Goal: Task Accomplishment & Management: Use online tool/utility

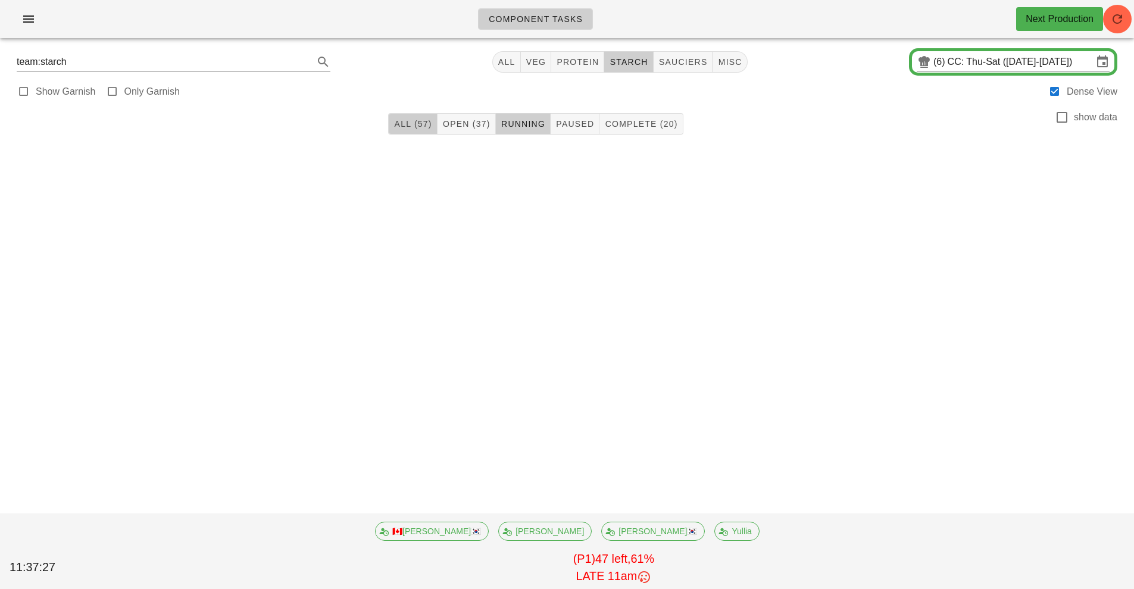
click at [415, 126] on span "All (57)" at bounding box center [413, 124] width 38 height 10
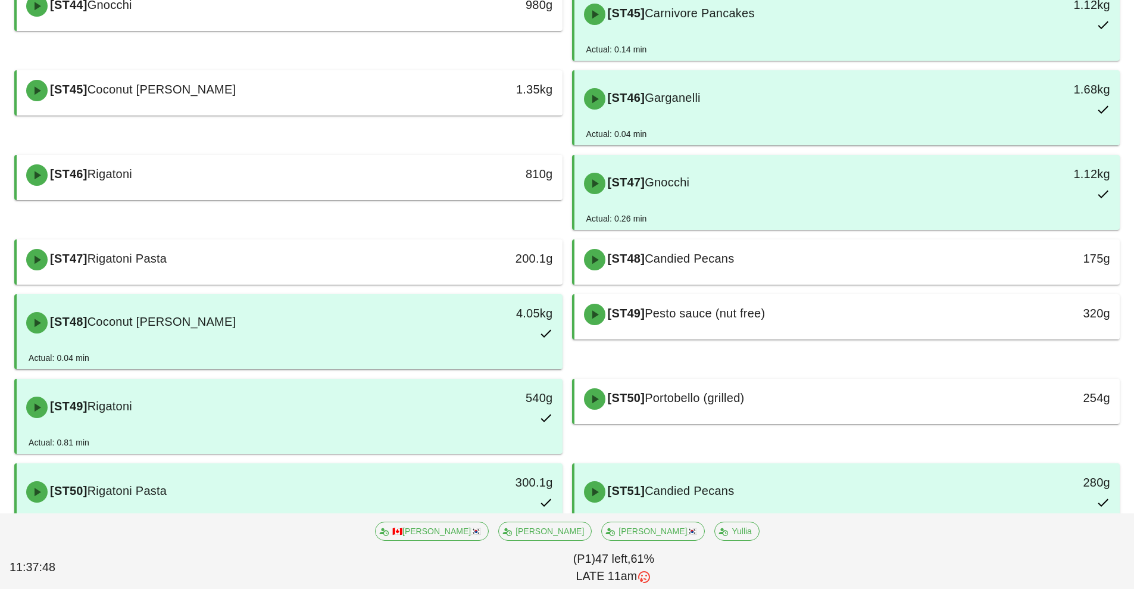
scroll to position [1164, 0]
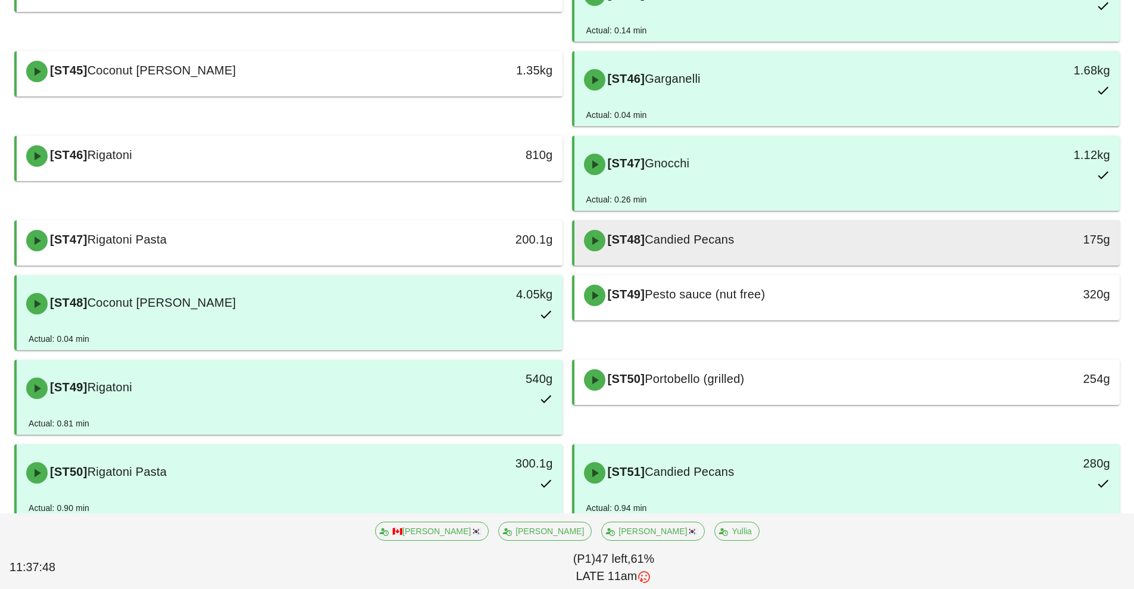
click at [775, 238] on div "[ST48] Candied Pecans" at bounding box center [780, 241] width 406 height 36
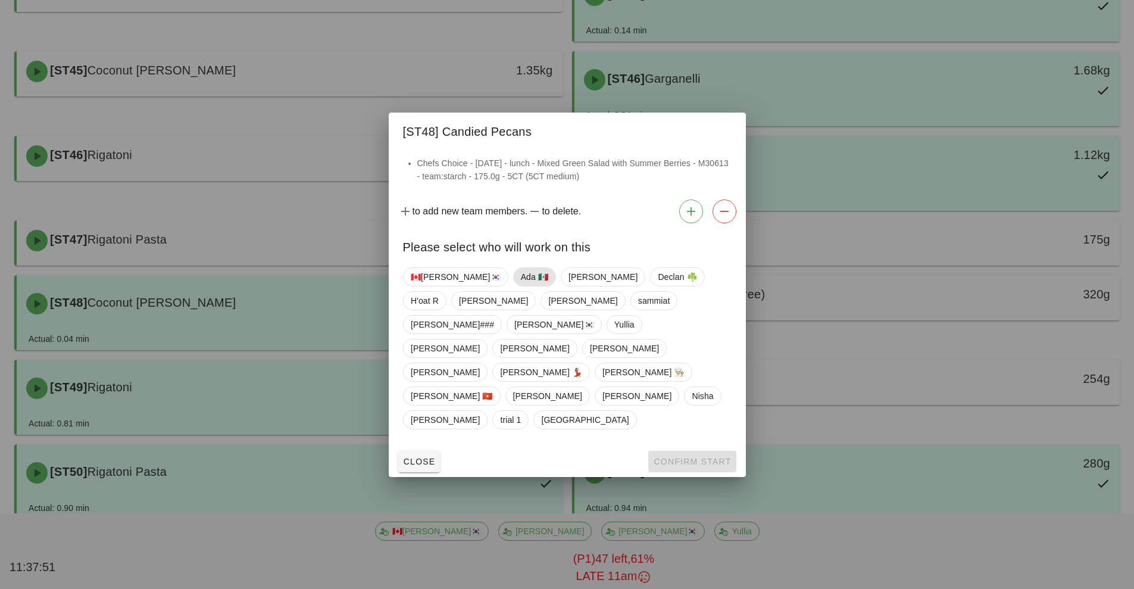
click at [520, 286] on span "Ada 🇲🇽" at bounding box center [533, 277] width 27 height 18
click at [684, 457] on span "Confirm Start" at bounding box center [692, 462] width 78 height 10
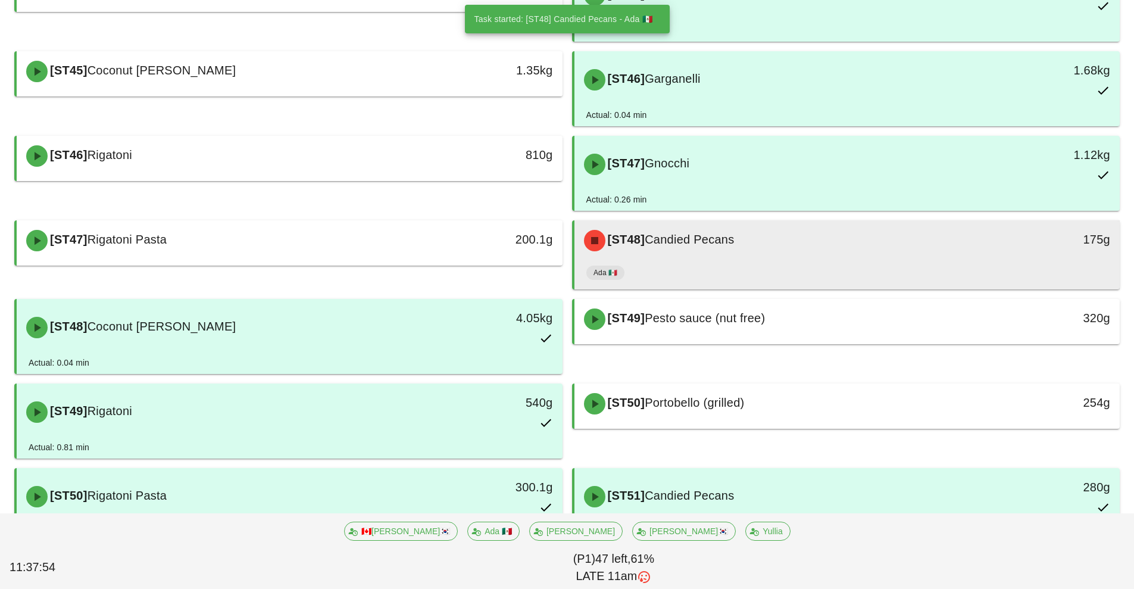
click at [815, 263] on div "Ada 🇲🇽" at bounding box center [848, 275] width 522 height 29
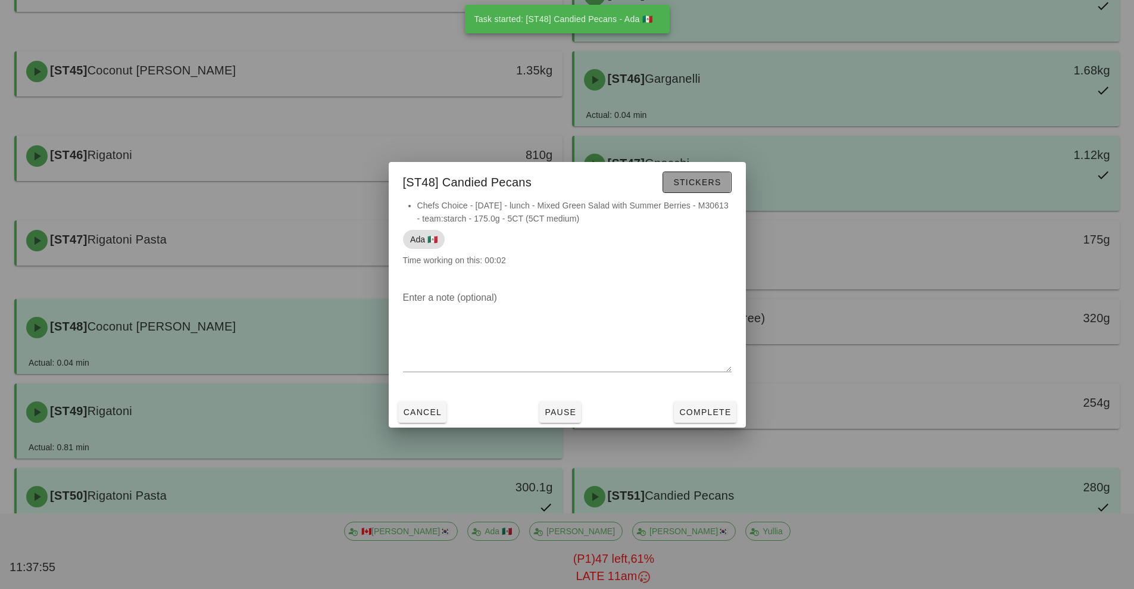
click at [700, 184] on span "Stickers" at bounding box center [697, 182] width 48 height 10
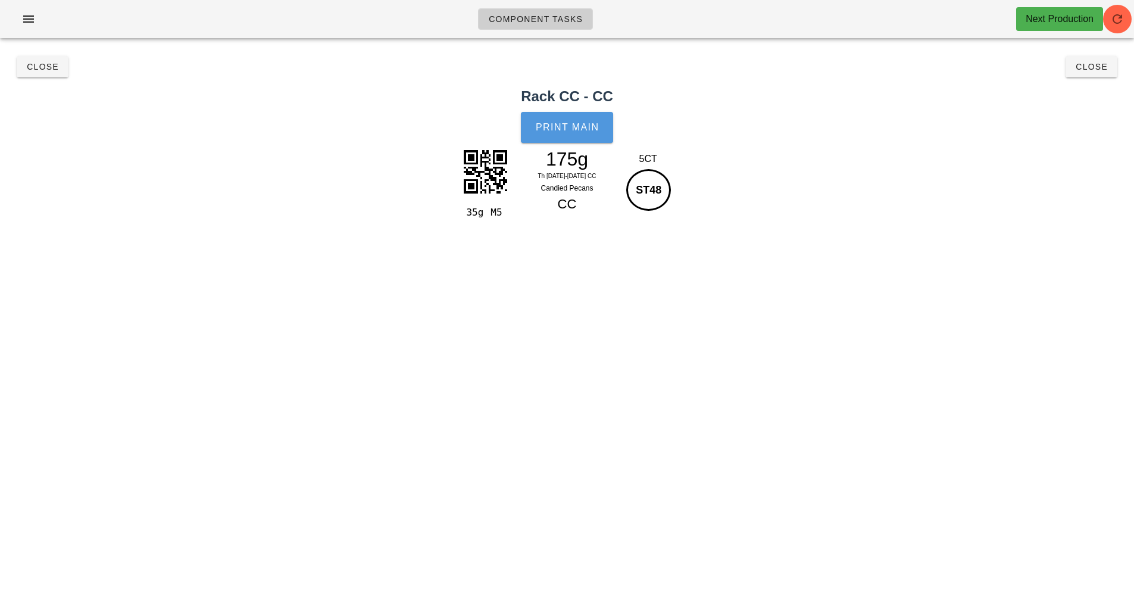
click at [581, 127] on span "Print Main" at bounding box center [567, 127] width 64 height 11
click at [1093, 76] on button "Close" at bounding box center [1092, 66] width 52 height 21
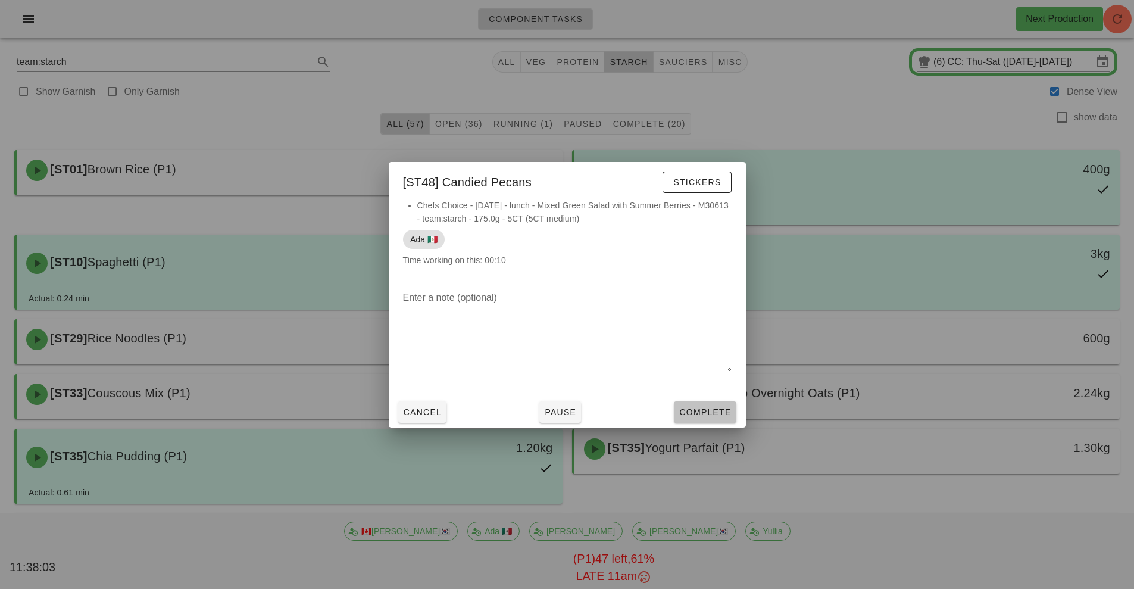
click at [715, 409] on span "Complete" at bounding box center [705, 412] width 52 height 10
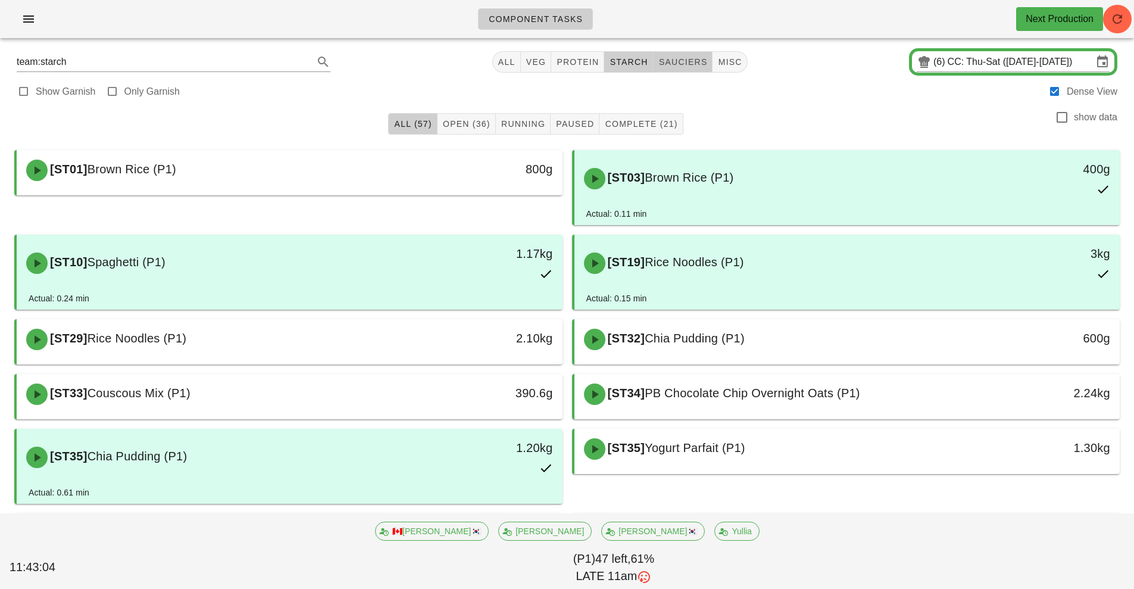
click at [703, 68] on button "sauciers" at bounding box center [684, 61] width 60 height 21
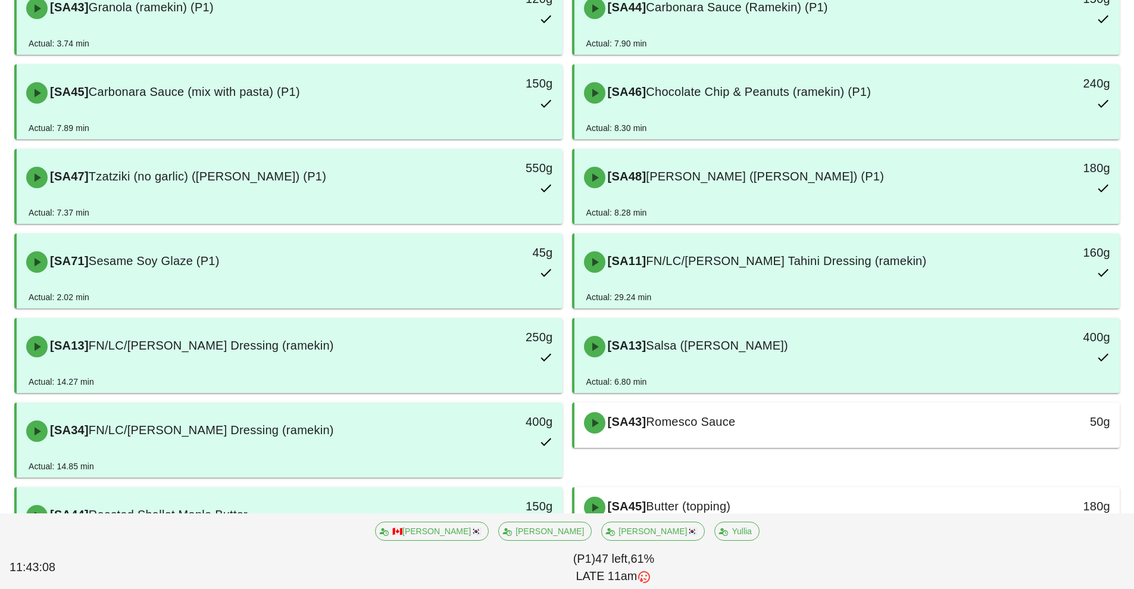
scroll to position [935, 0]
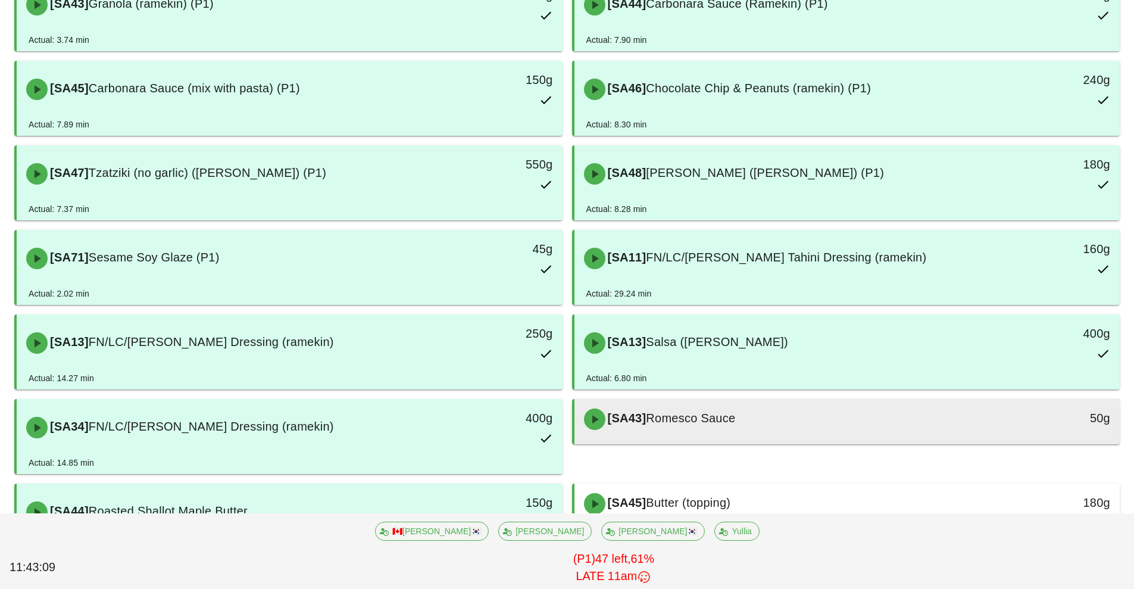
click at [778, 426] on div "[SA43] Romesco Sauce" at bounding box center [780, 419] width 406 height 36
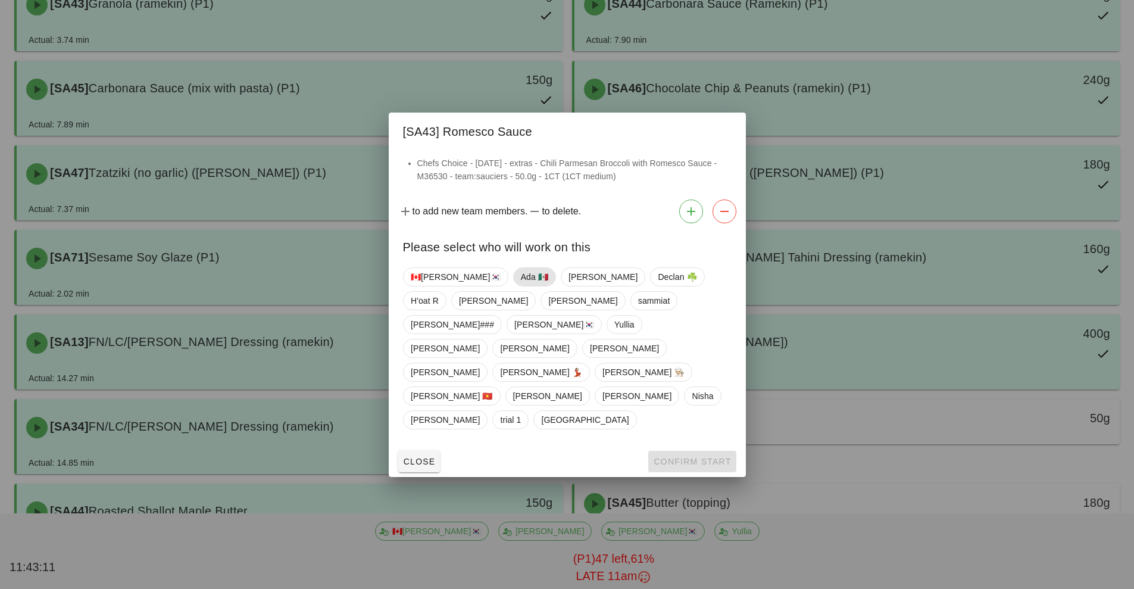
click at [520, 286] on span "Ada 🇲🇽" at bounding box center [533, 277] width 27 height 18
click at [680, 457] on span "Confirm Start" at bounding box center [692, 462] width 78 height 10
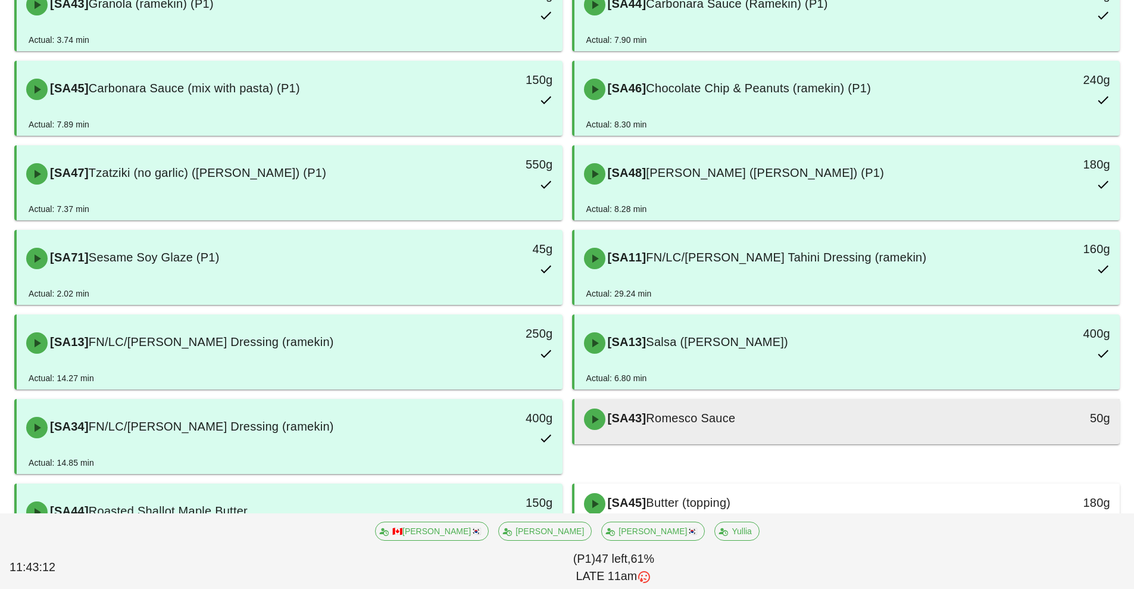
click at [784, 438] on div "[SA43] Romesco Sauce 50g" at bounding box center [848, 419] width 546 height 40
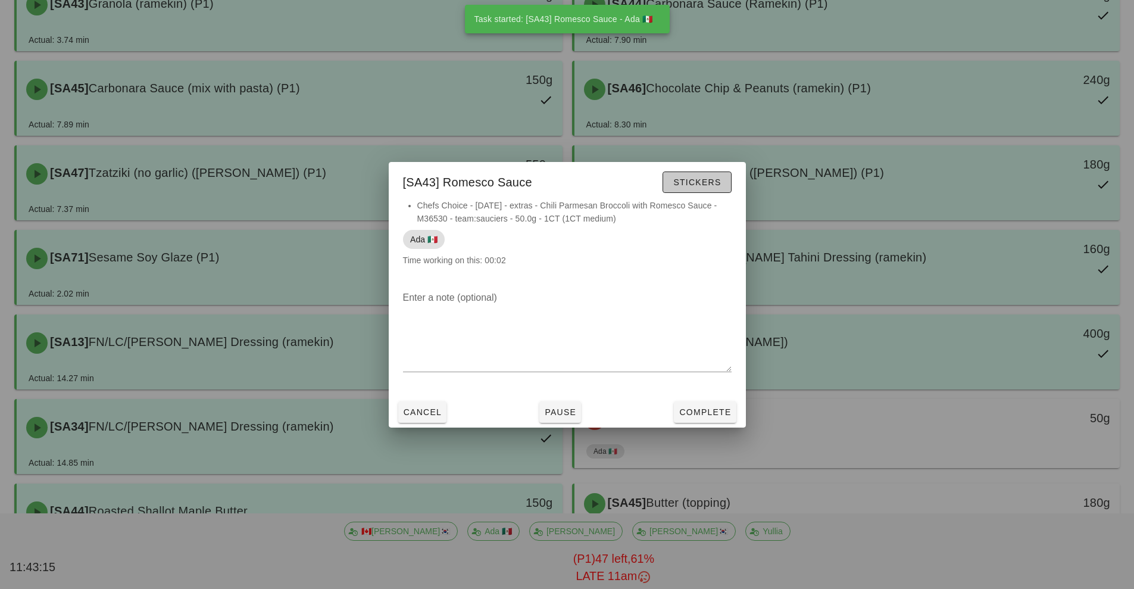
click at [701, 183] on span "Stickers" at bounding box center [697, 182] width 48 height 10
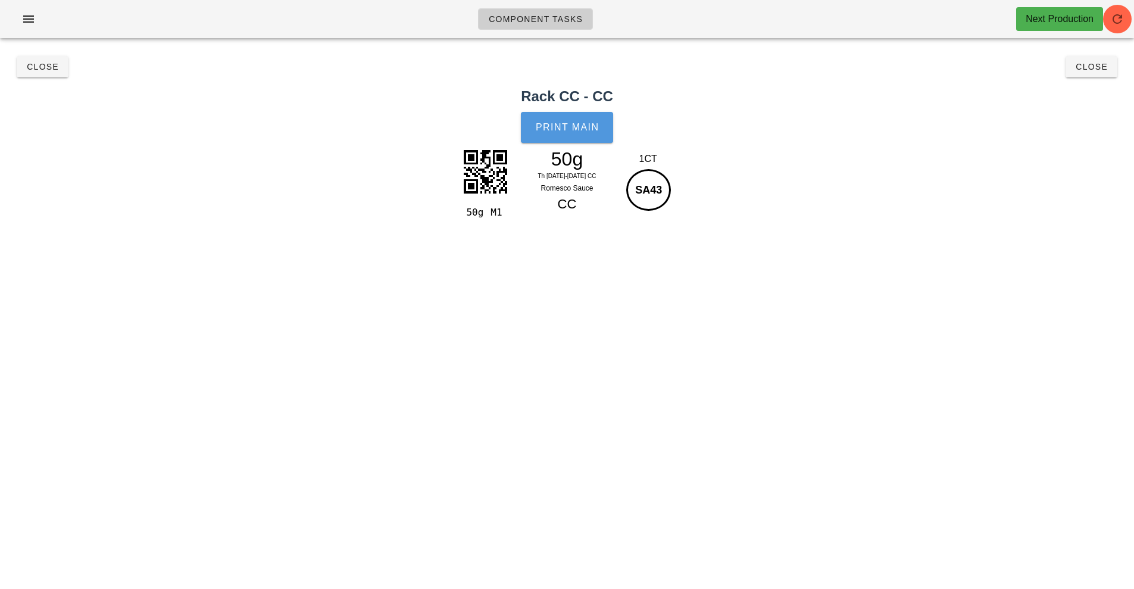
click at [570, 138] on button "Print Main" at bounding box center [567, 127] width 92 height 31
click at [1114, 77] on div "Close Close" at bounding box center [567, 67] width 1120 height 38
click at [1097, 69] on span "Close" at bounding box center [1091, 67] width 33 height 10
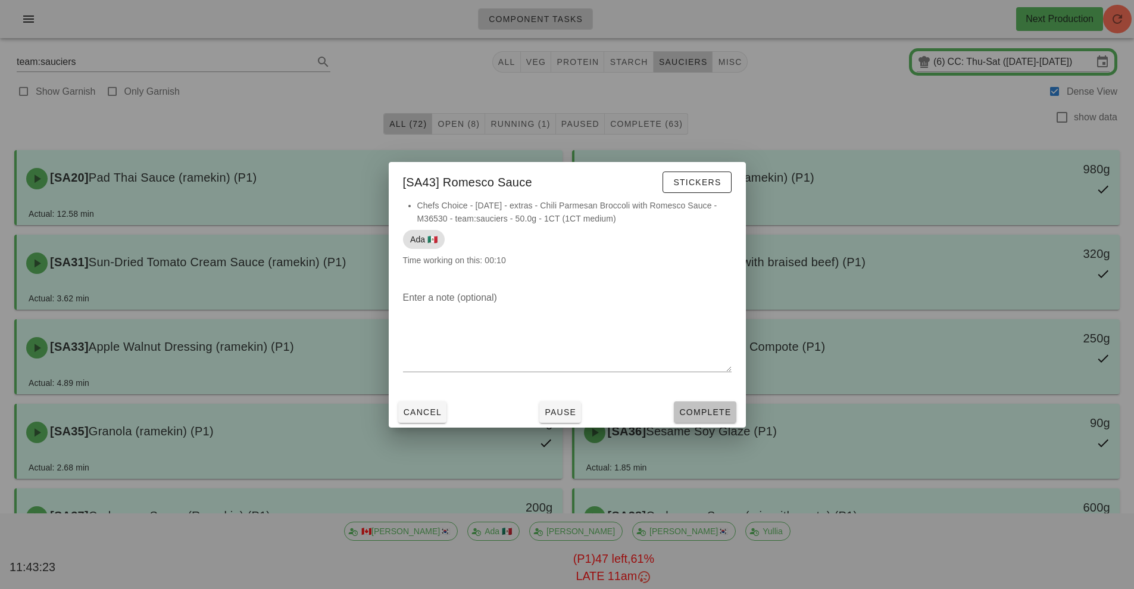
click at [707, 420] on button "Complete" at bounding box center [705, 411] width 62 height 21
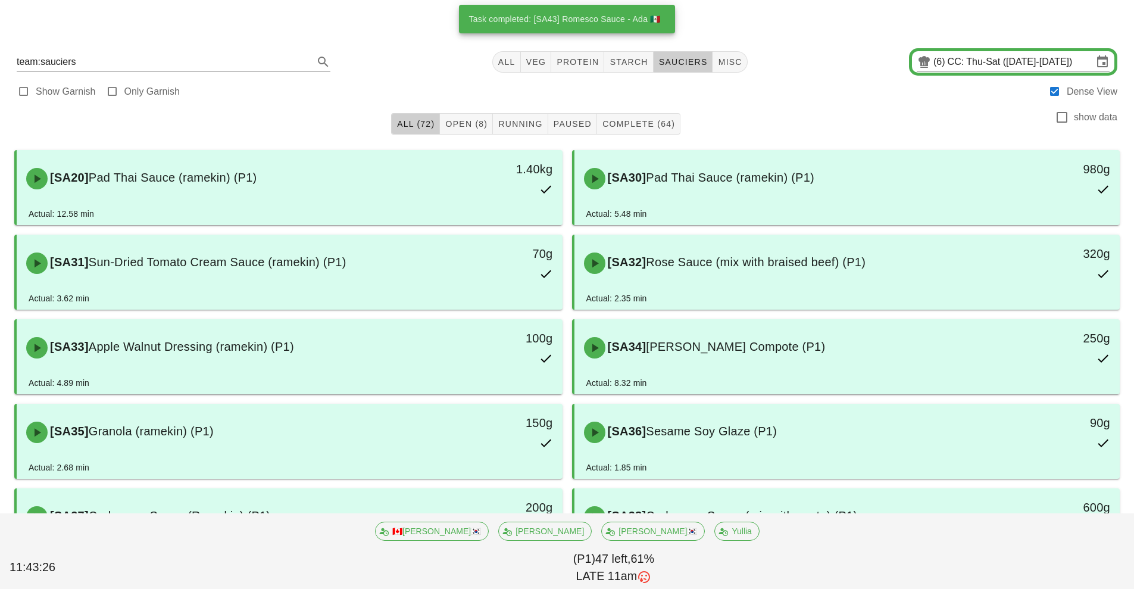
scroll to position [1279, 0]
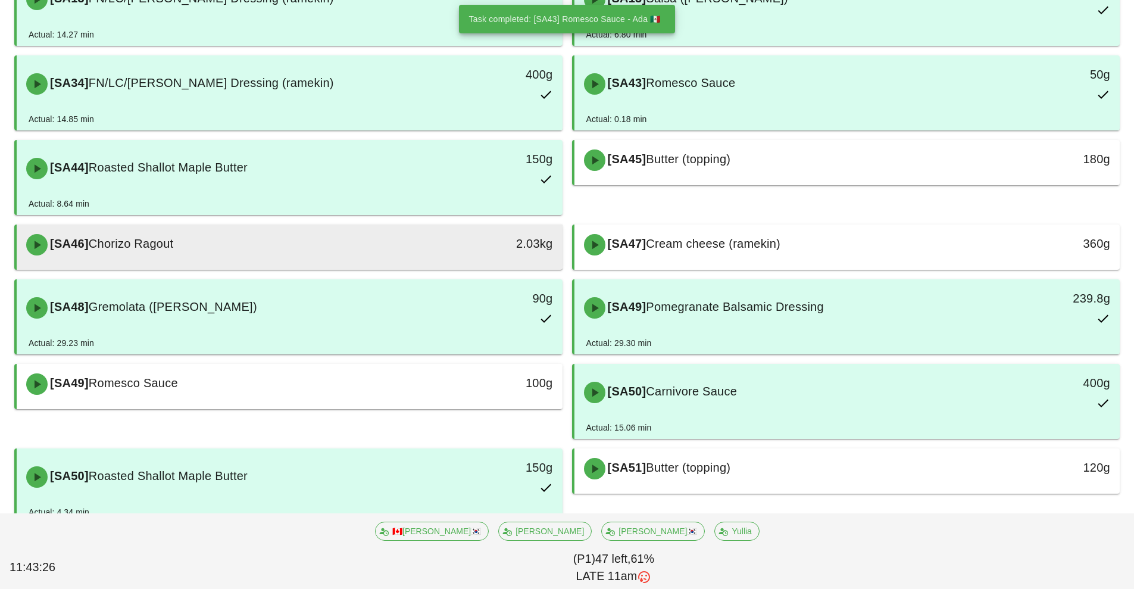
click at [301, 254] on div "[SA46] Chorizo Ragout" at bounding box center [222, 245] width 406 height 36
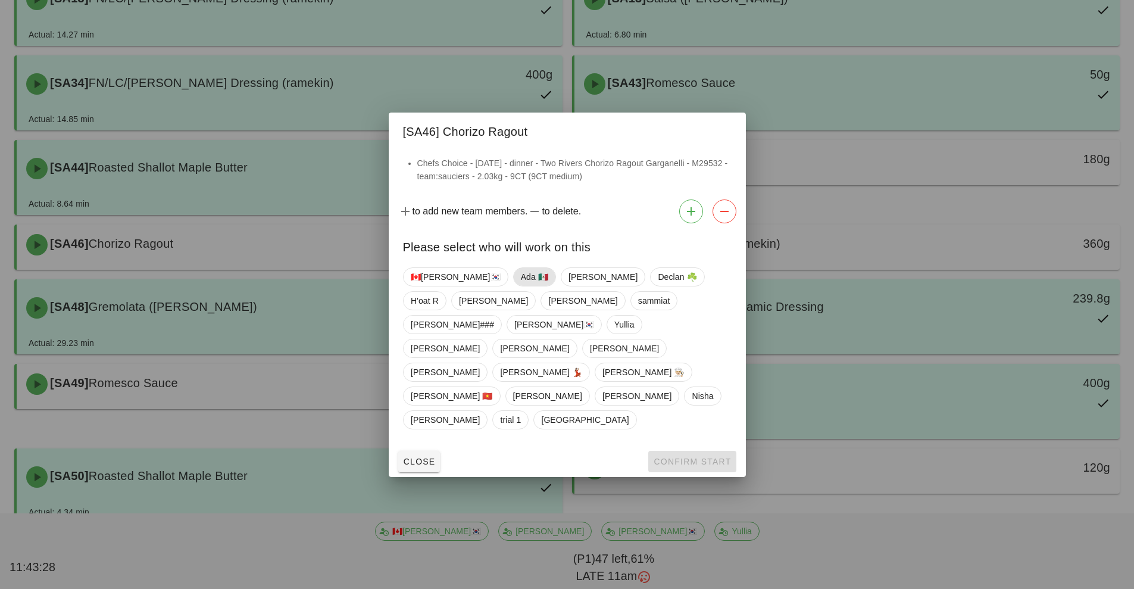
click at [520, 286] on span "Ada 🇲🇽" at bounding box center [533, 277] width 27 height 18
click at [684, 457] on span "Confirm Start" at bounding box center [692, 462] width 78 height 10
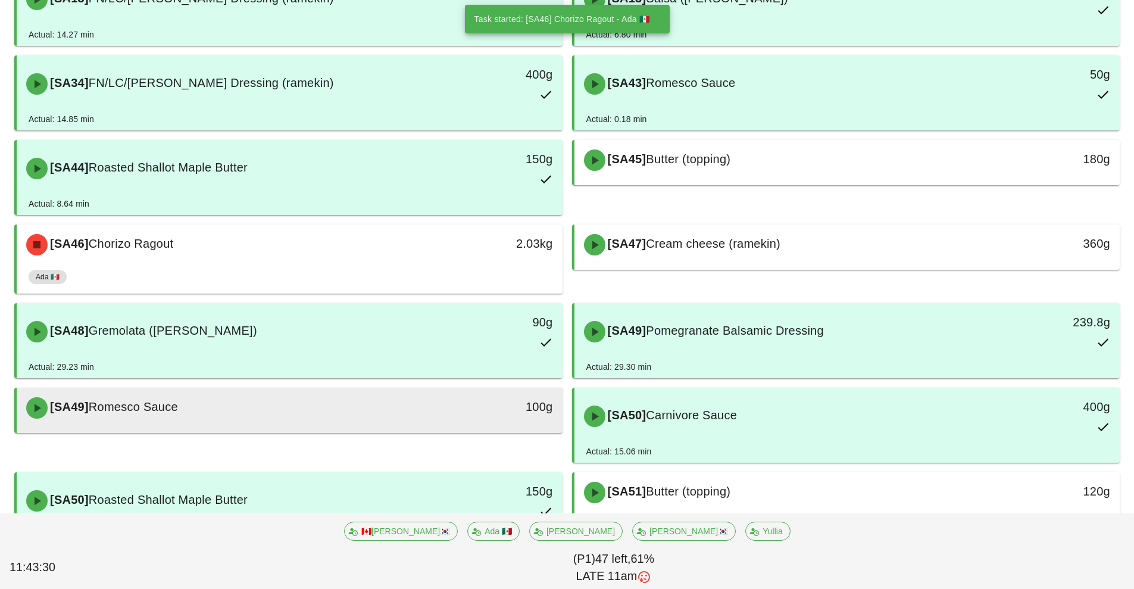
click at [389, 393] on div "[SA49] Romesco Sauce" at bounding box center [222, 408] width 406 height 36
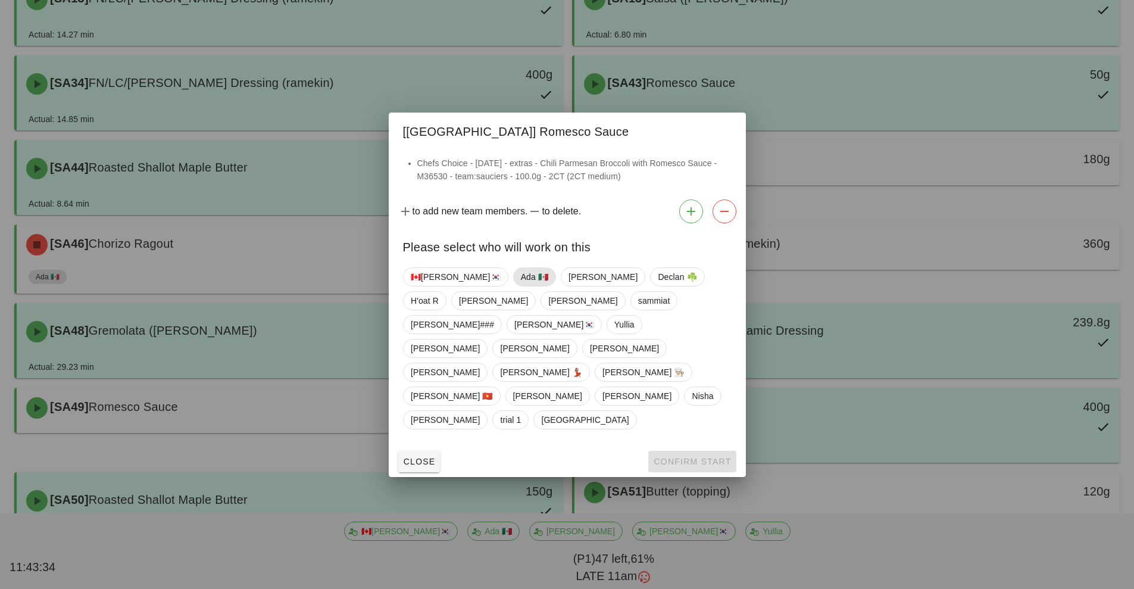
click at [520, 286] on span "Ada 🇲🇽" at bounding box center [533, 277] width 27 height 18
click at [687, 457] on span "Confirm Start" at bounding box center [692, 462] width 78 height 10
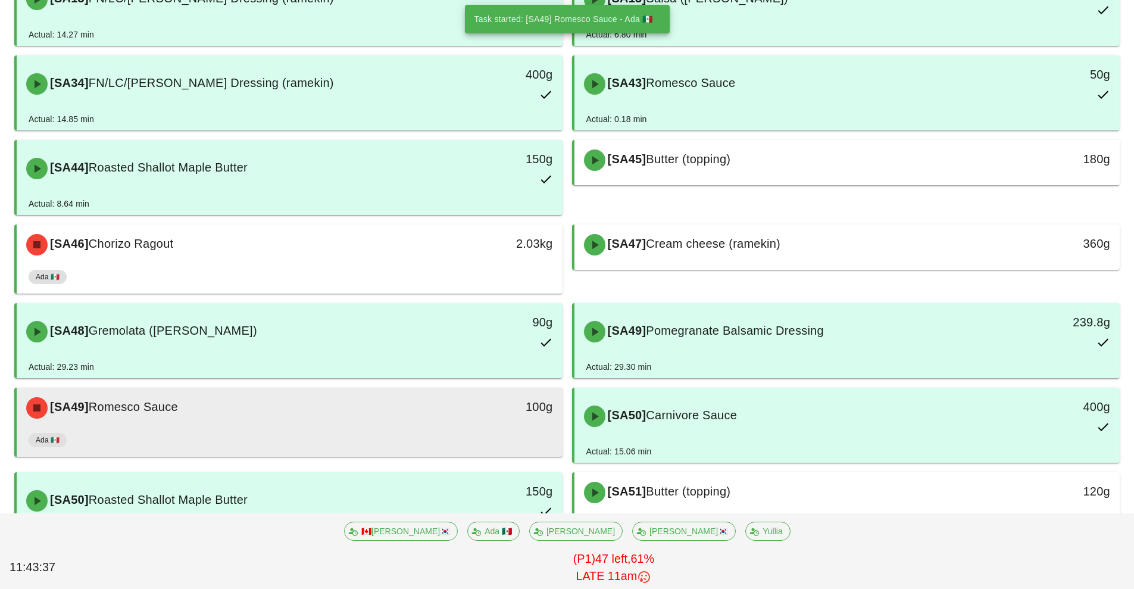
click at [463, 431] on div "Ada 🇲🇽" at bounding box center [290, 442] width 522 height 29
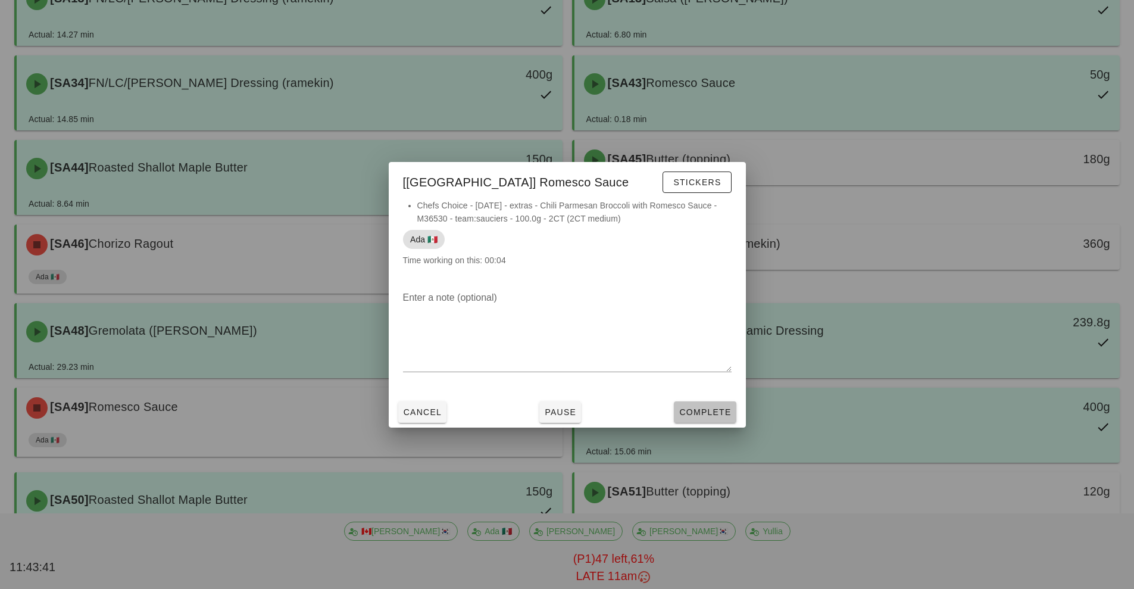
click at [708, 412] on span "Complete" at bounding box center [705, 412] width 52 height 10
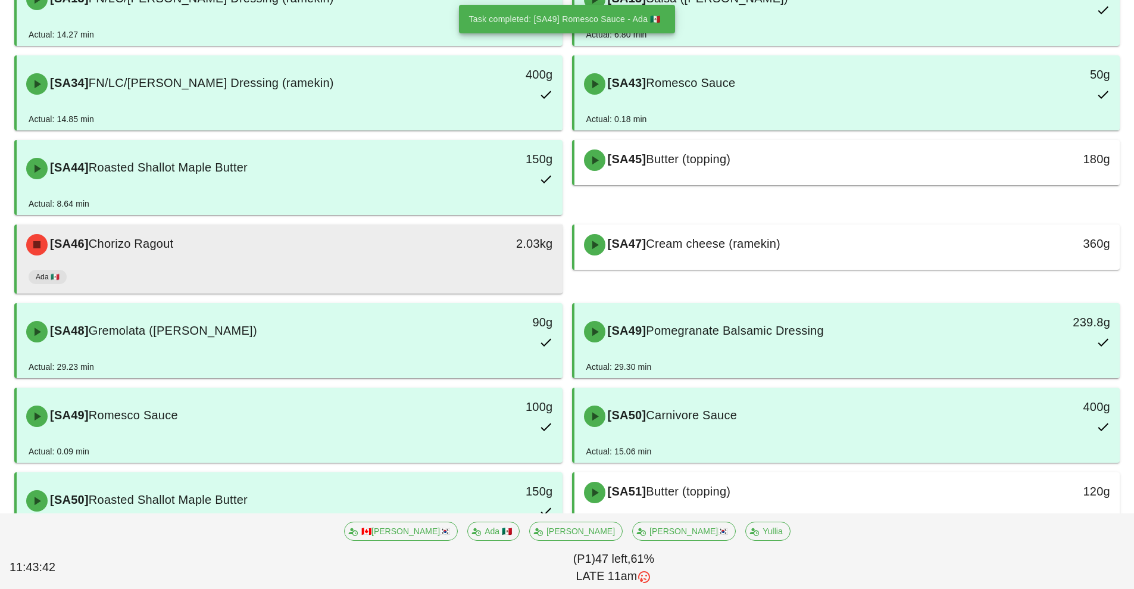
click at [396, 257] on div "[SA46] Chorizo Ragout" at bounding box center [222, 245] width 406 height 36
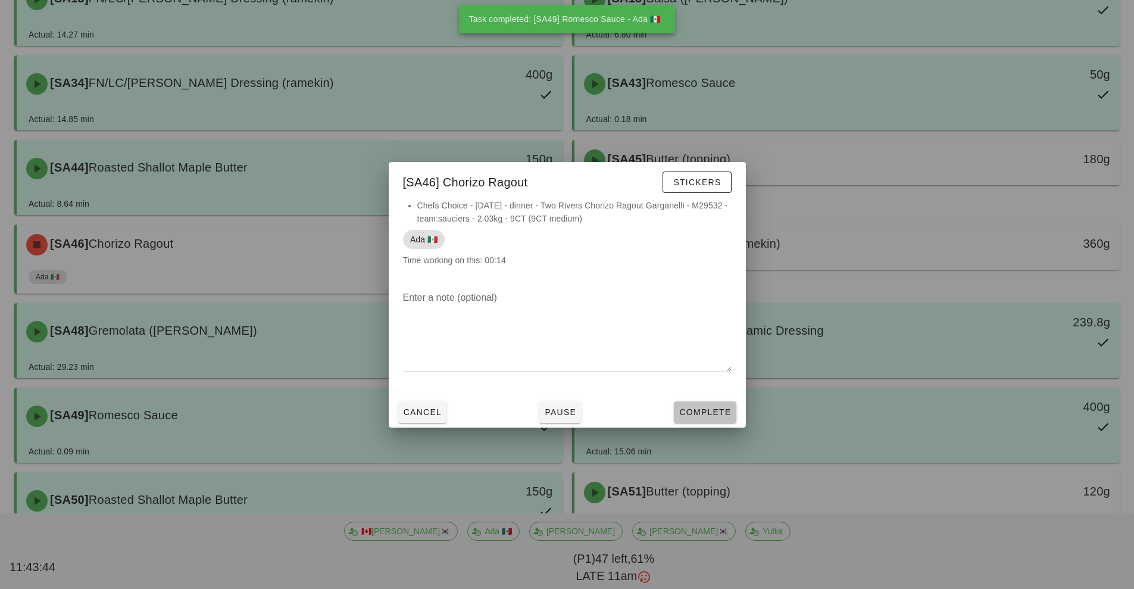
click at [715, 412] on span "Complete" at bounding box center [705, 412] width 52 height 10
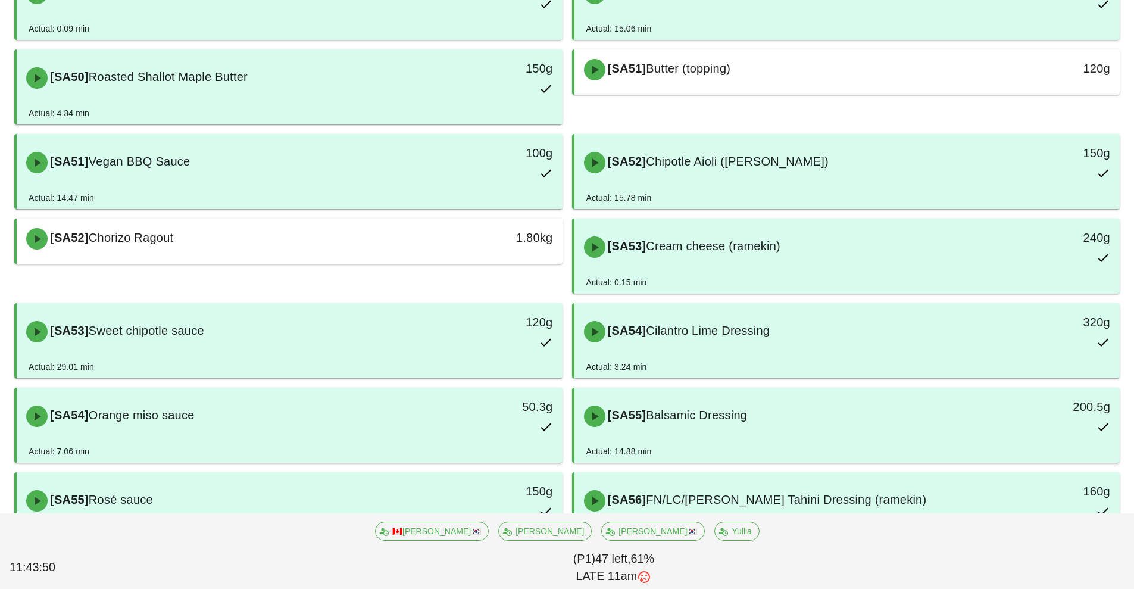
scroll to position [1710, 0]
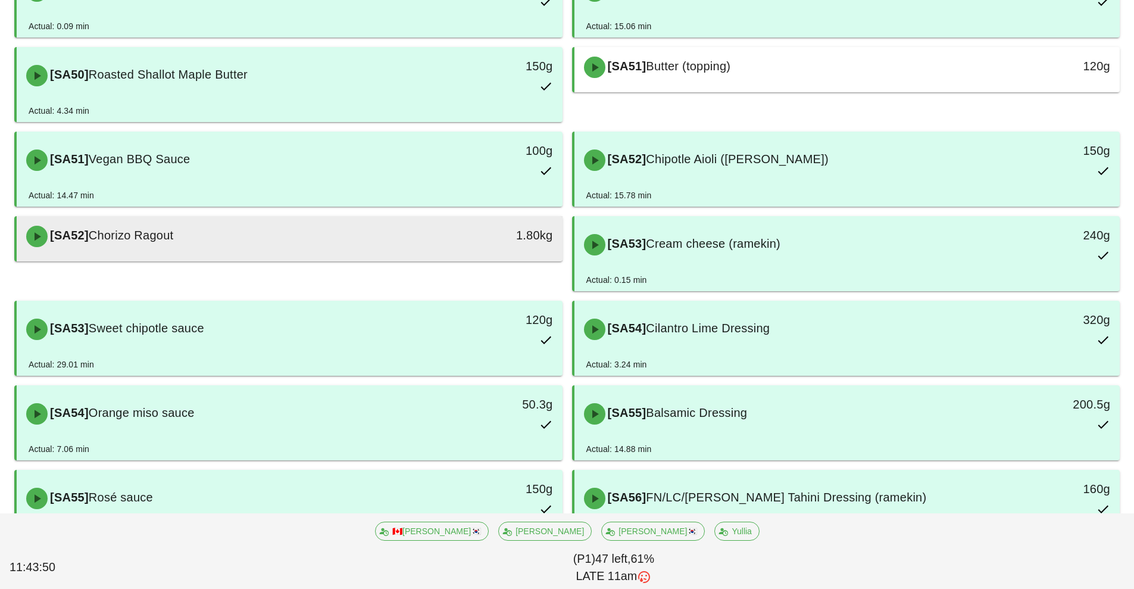
click at [345, 252] on div "[SA52] Chorizo Ragout" at bounding box center [222, 237] width 406 height 36
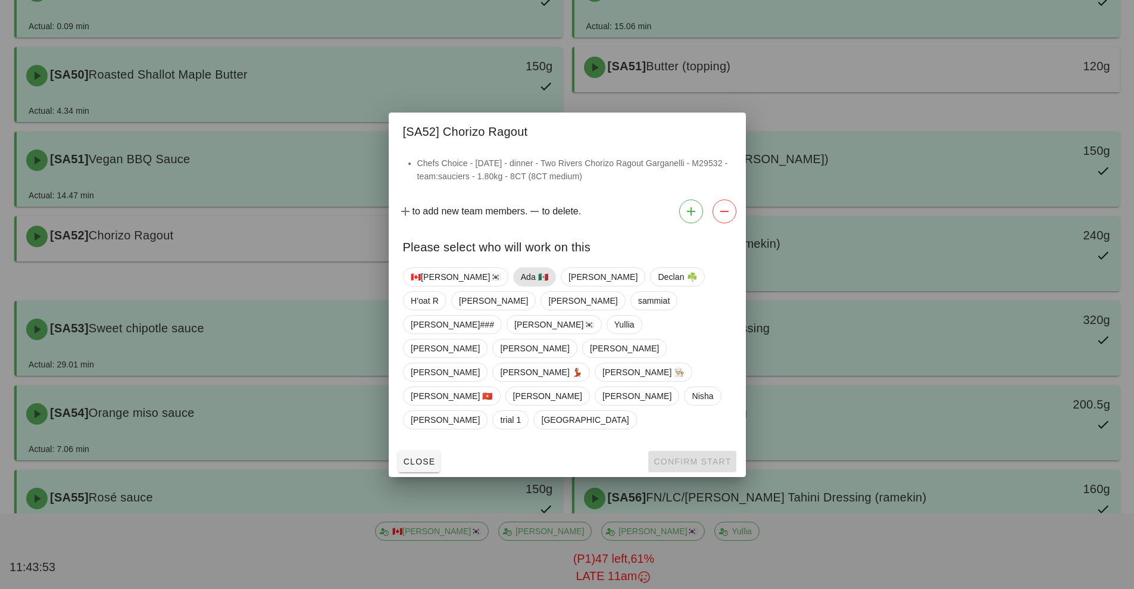
click at [520, 286] on span "Ada 🇲🇽" at bounding box center [533, 277] width 27 height 18
click at [673, 457] on span "Confirm Start" at bounding box center [692, 462] width 78 height 10
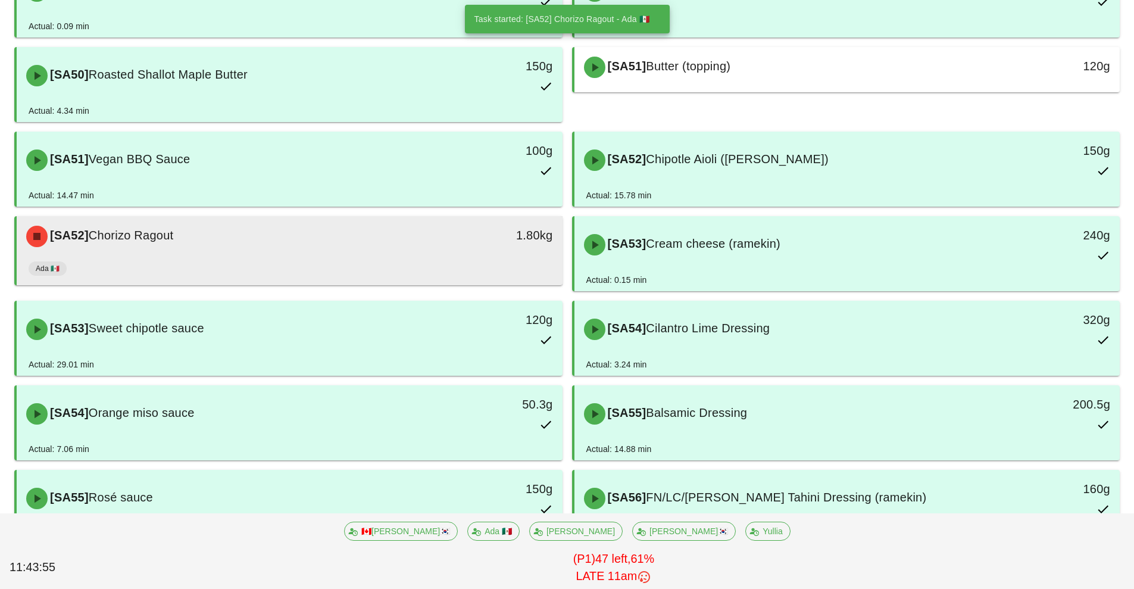
click at [431, 260] on div "Ada 🇲🇽" at bounding box center [290, 271] width 522 height 29
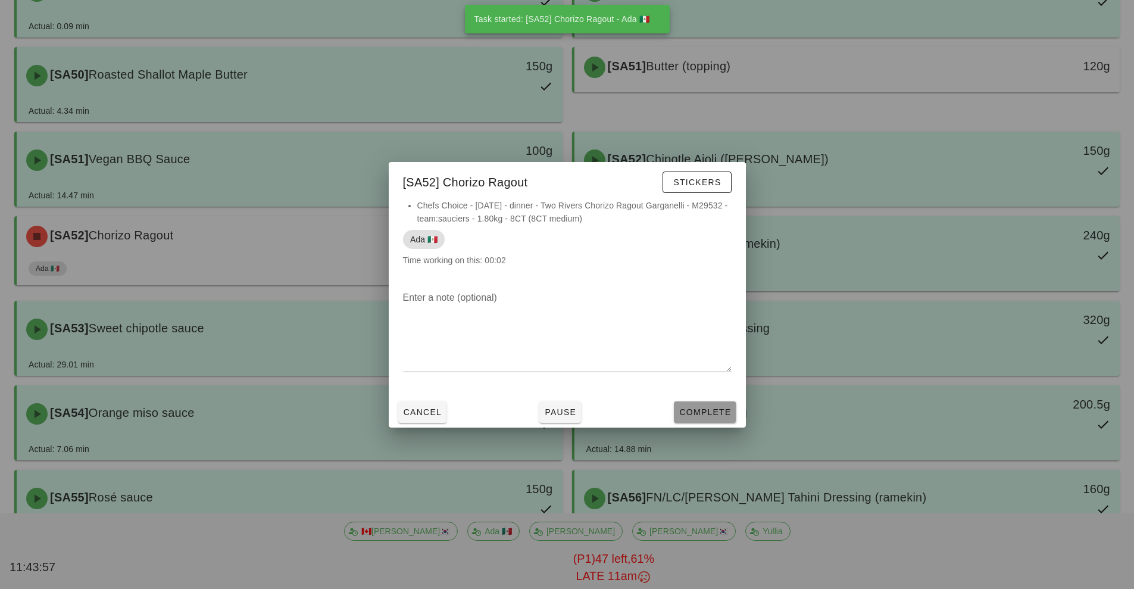
click at [712, 413] on span "Complete" at bounding box center [705, 412] width 52 height 10
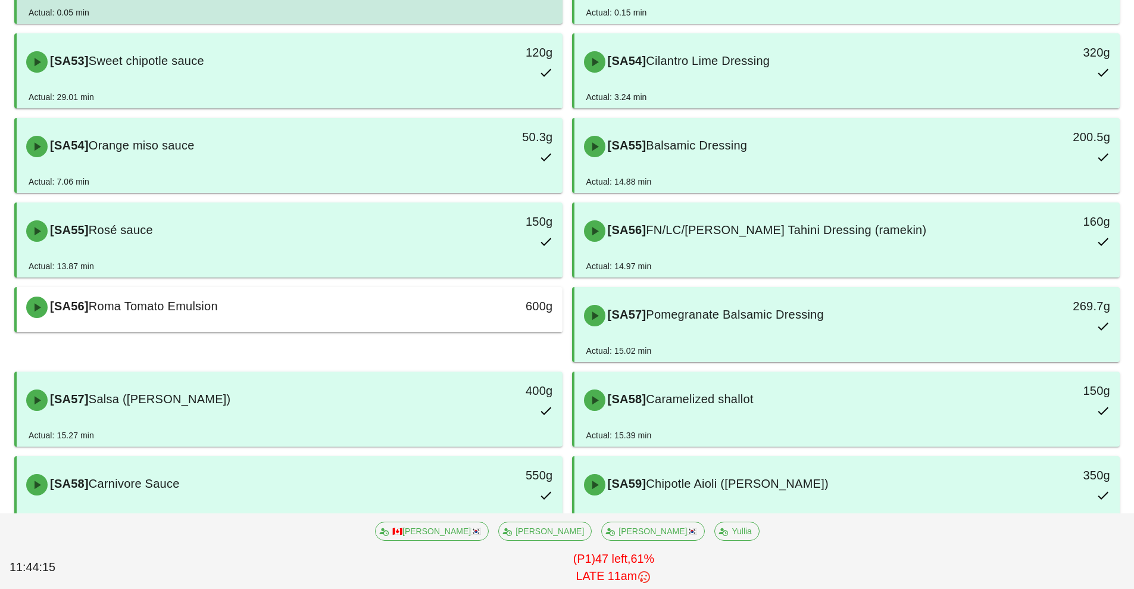
scroll to position [1998, 0]
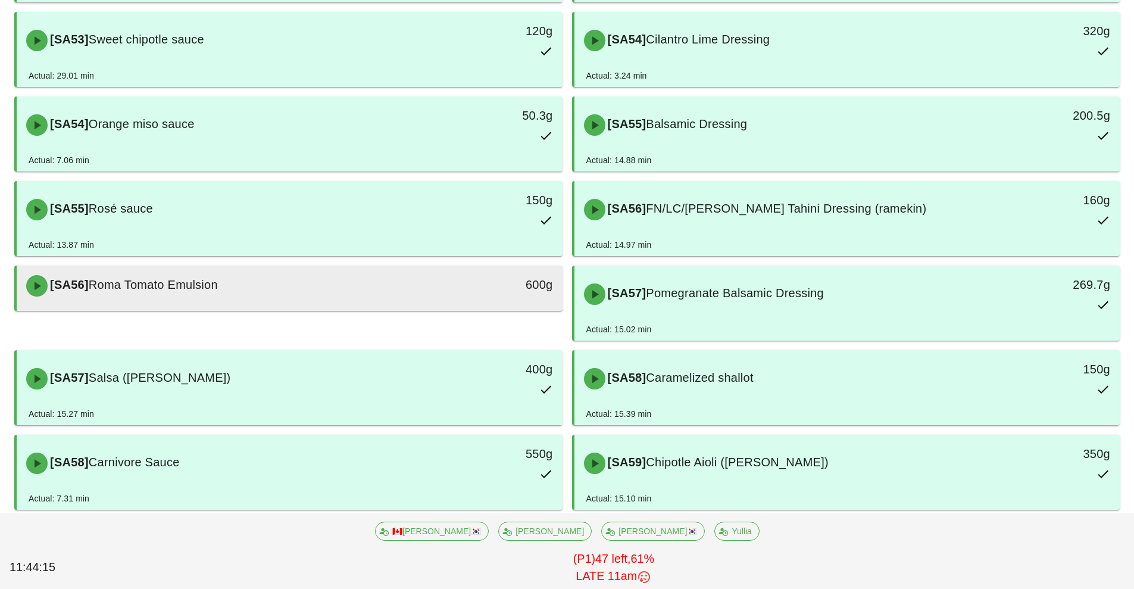
click at [324, 279] on div "[SA56] Roma Tomato Emulsion" at bounding box center [222, 286] width 406 height 36
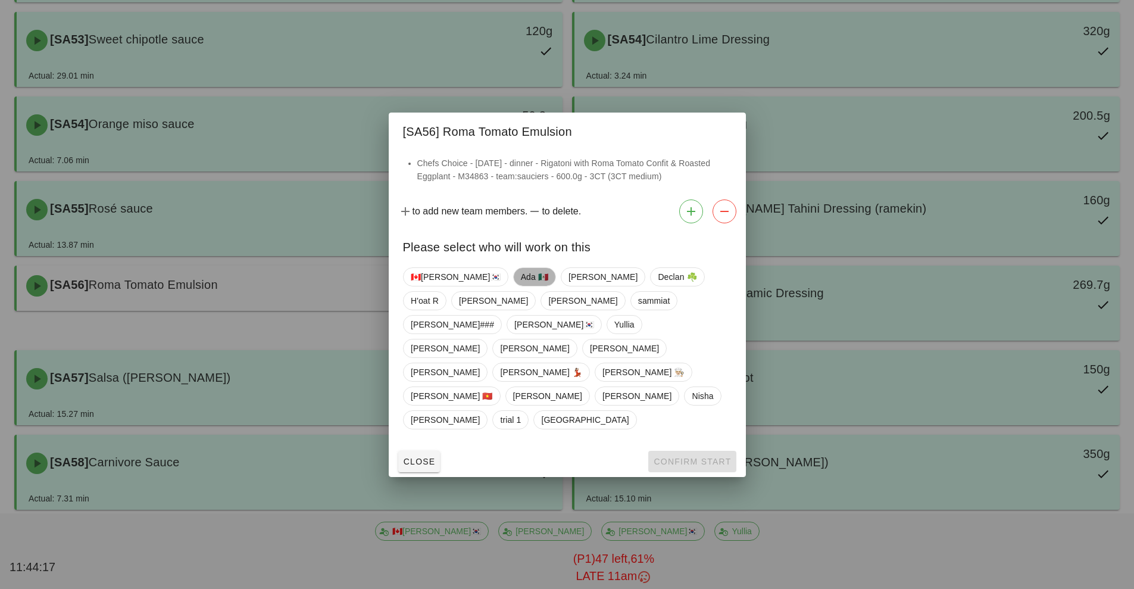
click at [520, 286] on span "Ada 🇲🇽" at bounding box center [533, 277] width 27 height 18
click at [679, 457] on span "Confirm Start" at bounding box center [692, 462] width 78 height 10
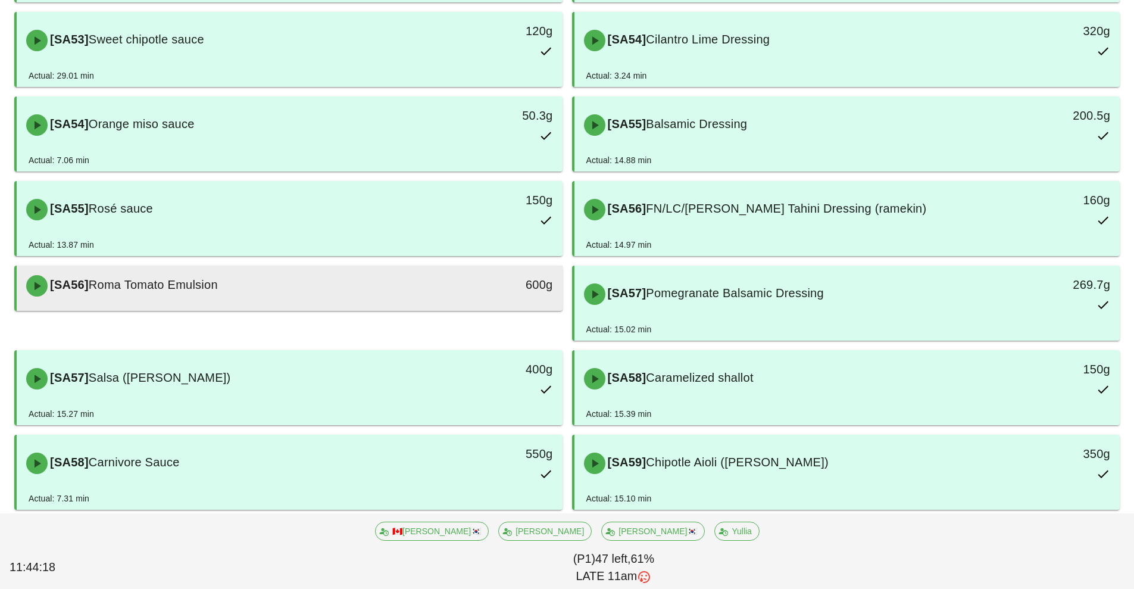
click at [461, 295] on div "600g" at bounding box center [492, 286] width 135 height 36
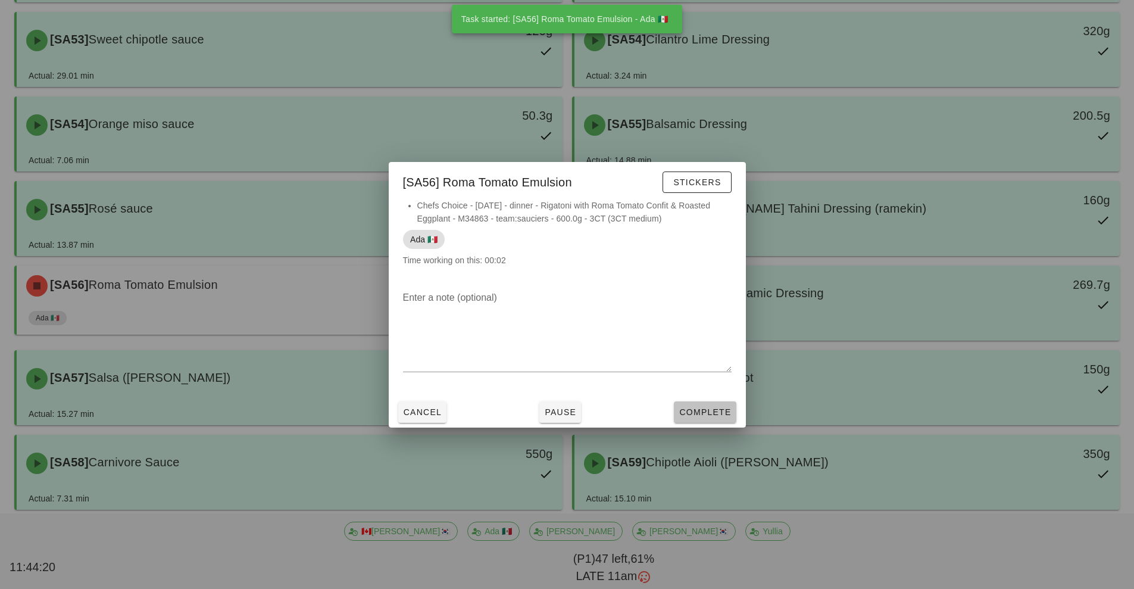
click at [715, 409] on span "Complete" at bounding box center [705, 412] width 52 height 10
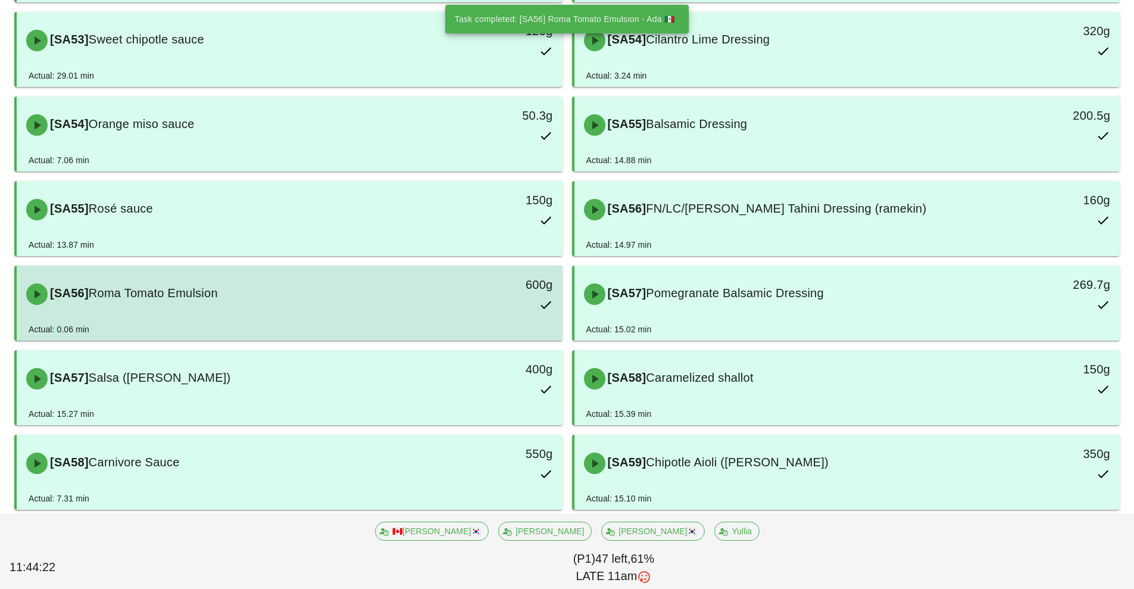
click at [464, 313] on div "600g" at bounding box center [492, 294] width 135 height 52
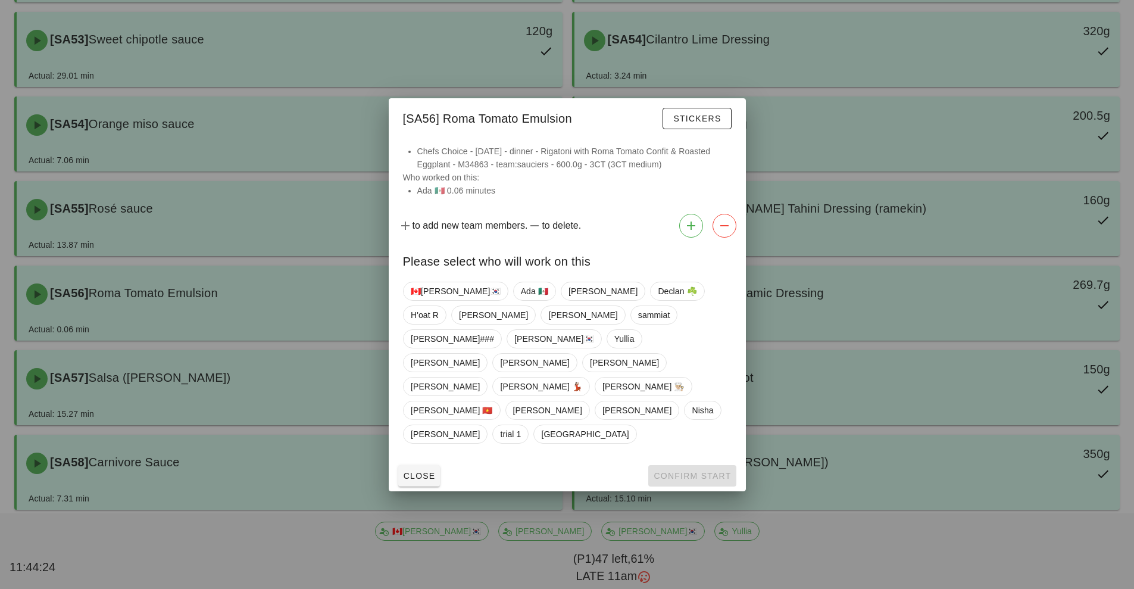
click at [853, 311] on div at bounding box center [567, 294] width 1134 height 589
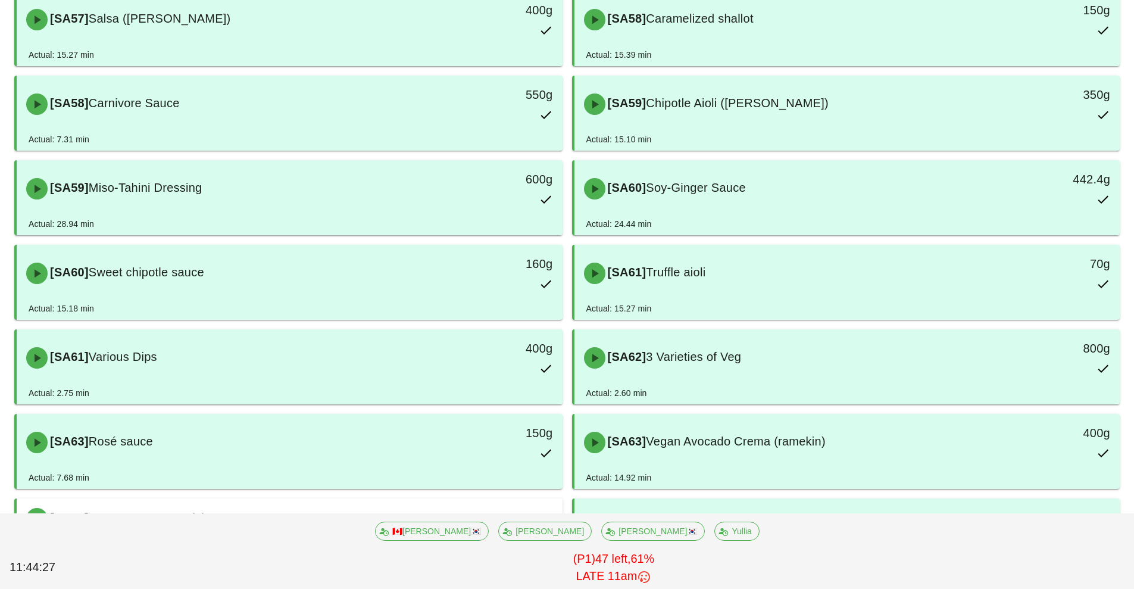
scroll to position [2638, 0]
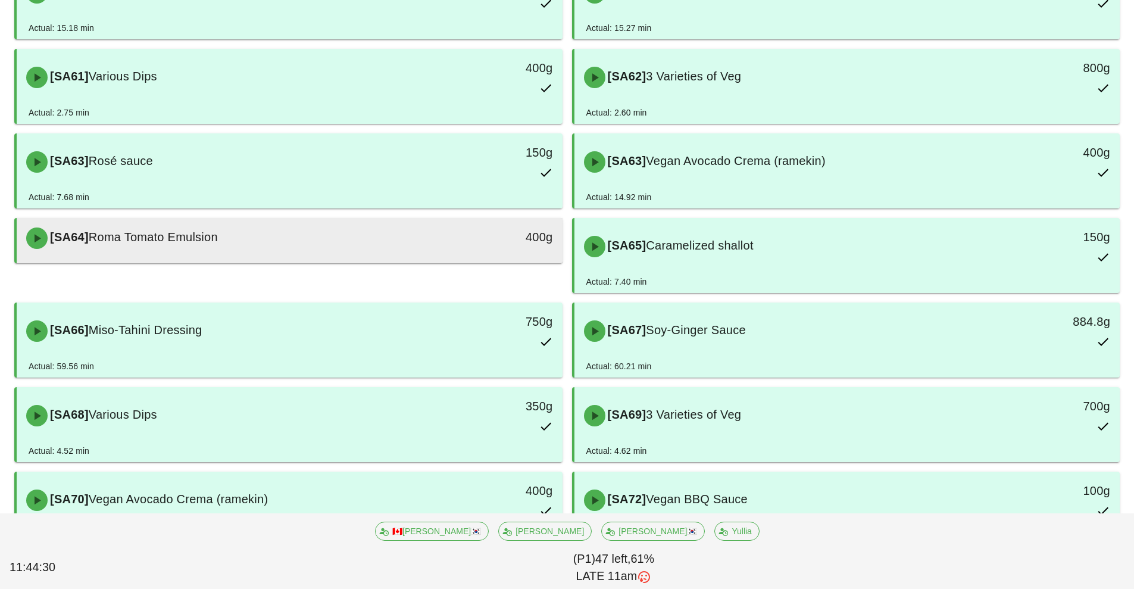
click at [233, 261] on div at bounding box center [290, 260] width 522 height 5
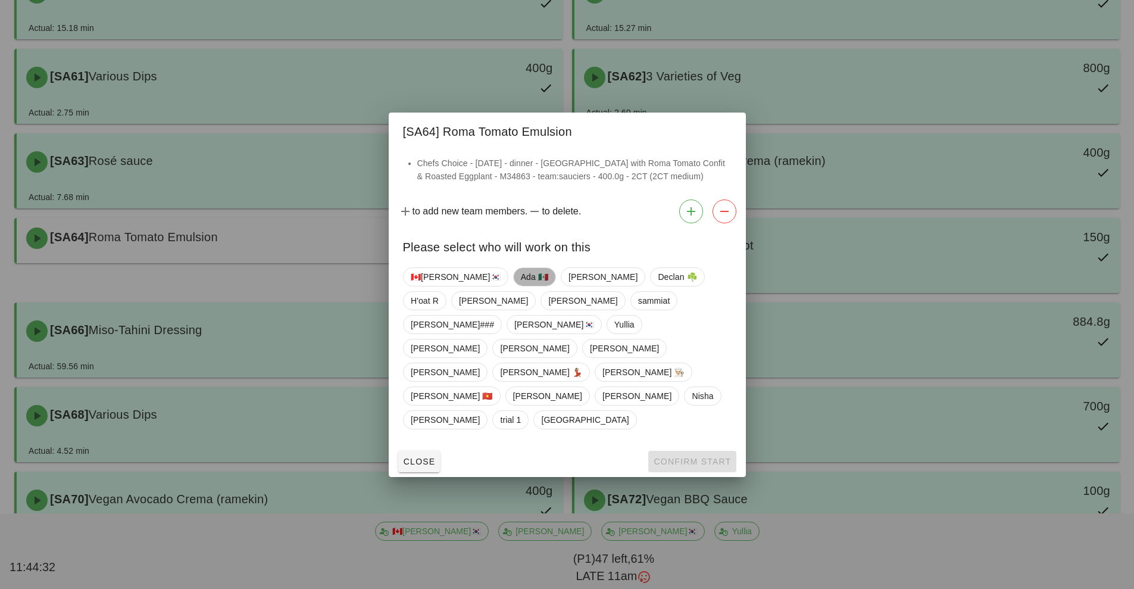
click at [520, 286] on span "Ada 🇲🇽" at bounding box center [533, 277] width 27 height 18
click at [681, 451] on button "Confirm Start" at bounding box center [692, 461] width 88 height 21
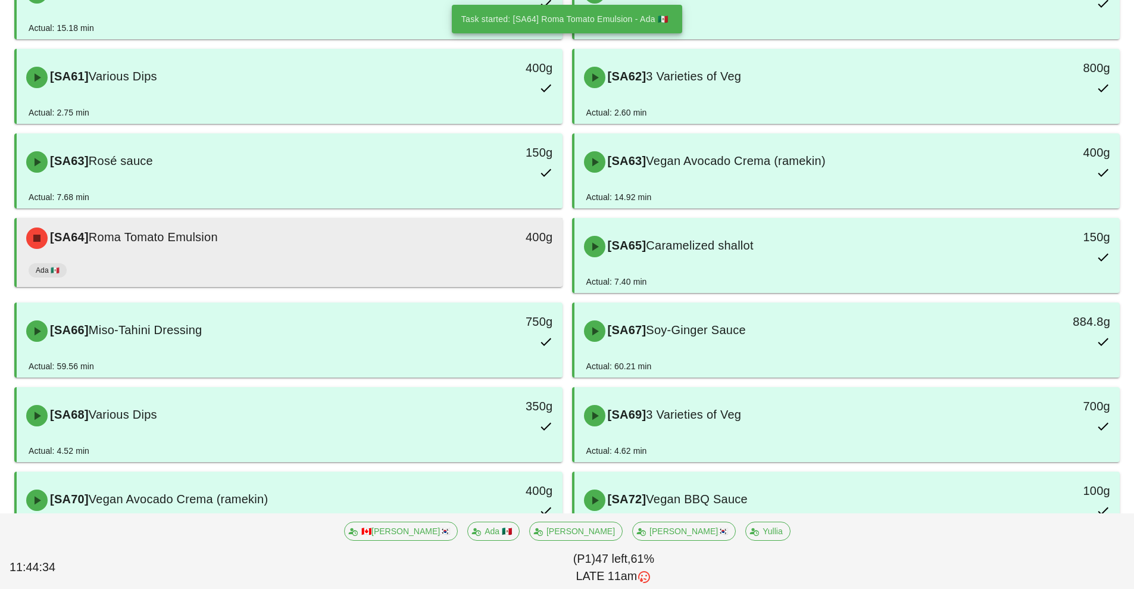
scroll to position [2681, 0]
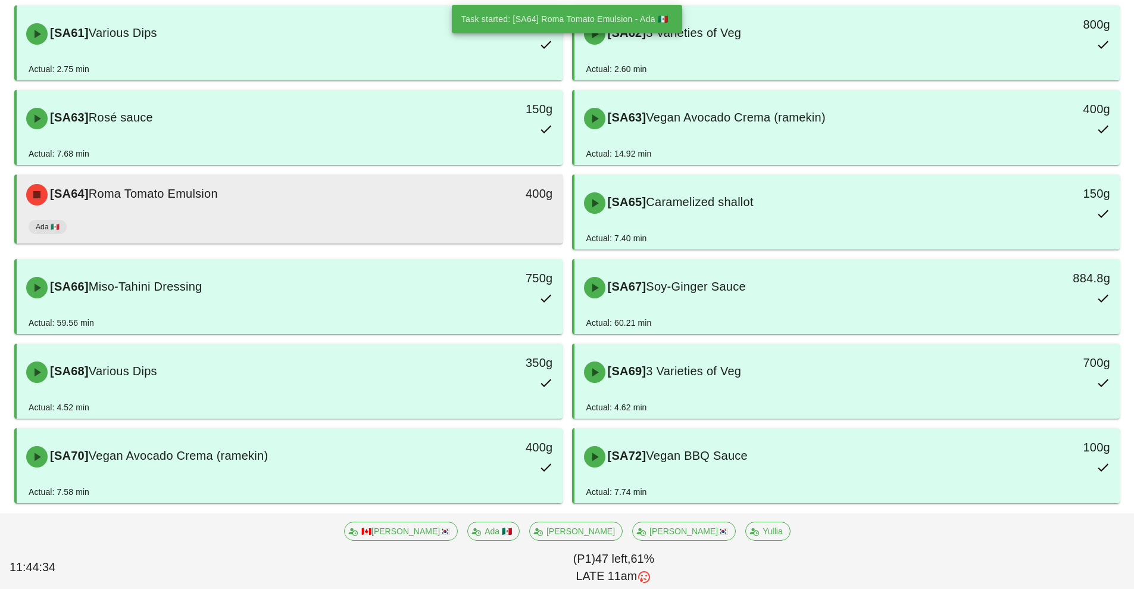
click at [325, 224] on div "Ada 🇲🇽" at bounding box center [290, 229] width 522 height 29
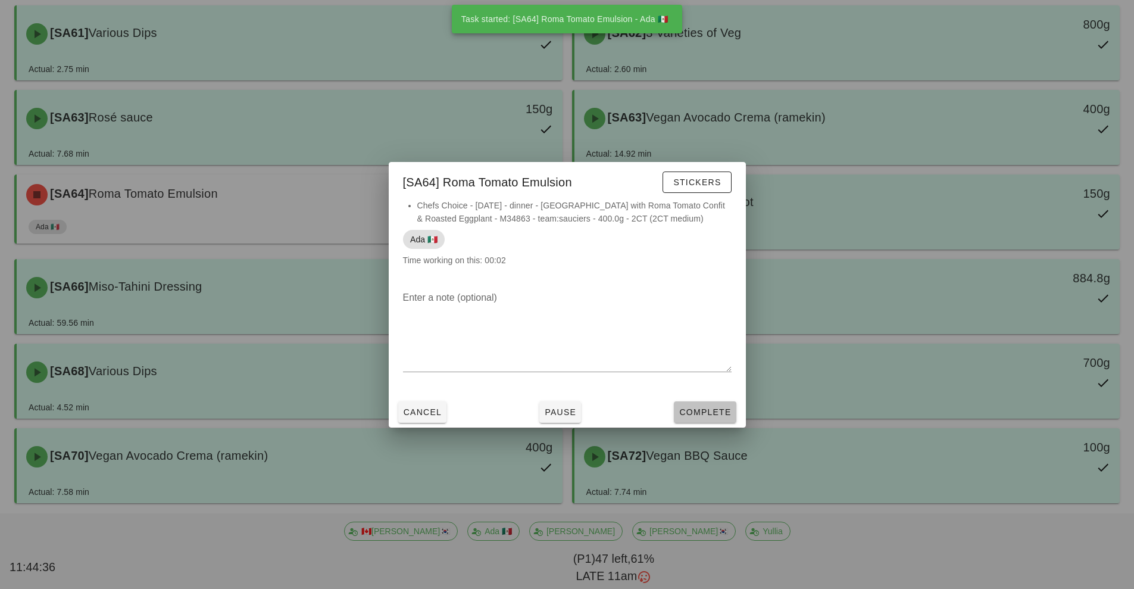
click at [690, 410] on span "Complete" at bounding box center [705, 412] width 52 height 10
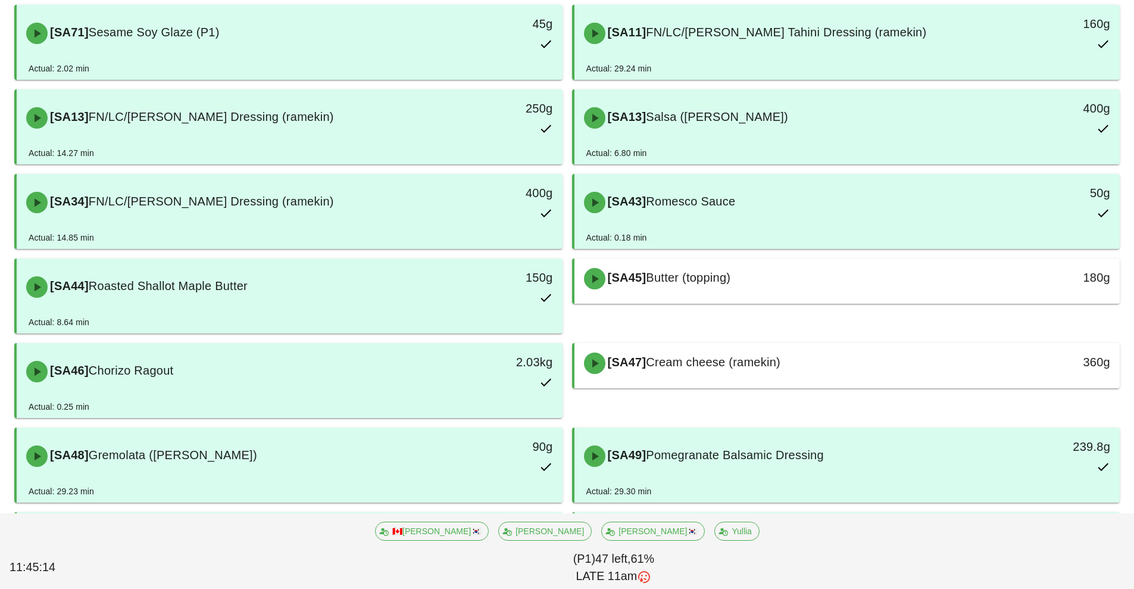
scroll to position [1168, 0]
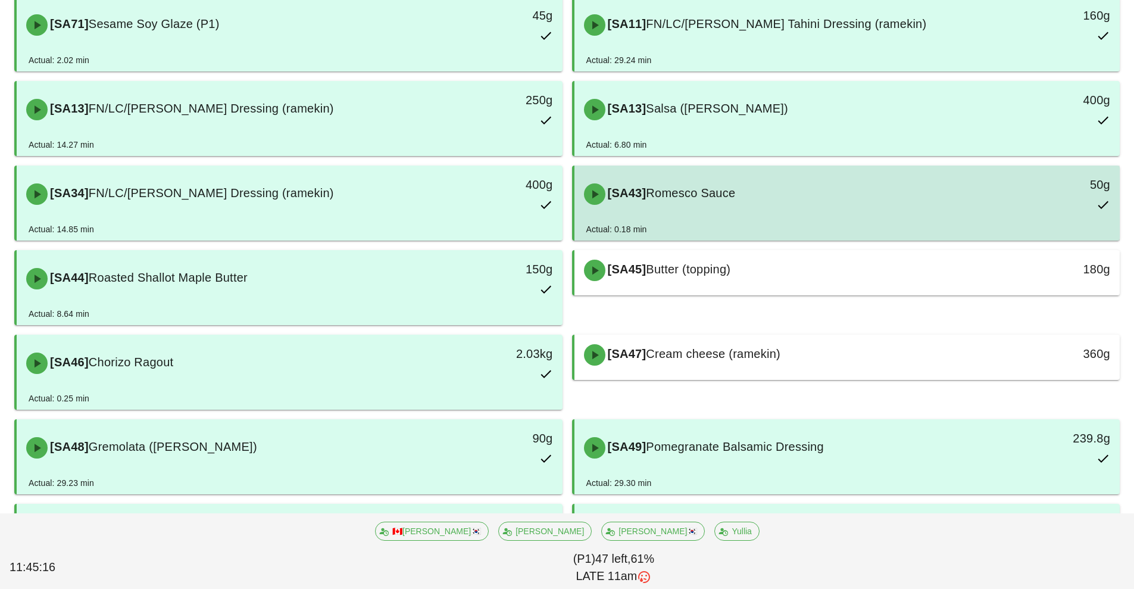
click at [812, 207] on div "[SA43] Romesco Sauce" at bounding box center [780, 194] width 406 height 36
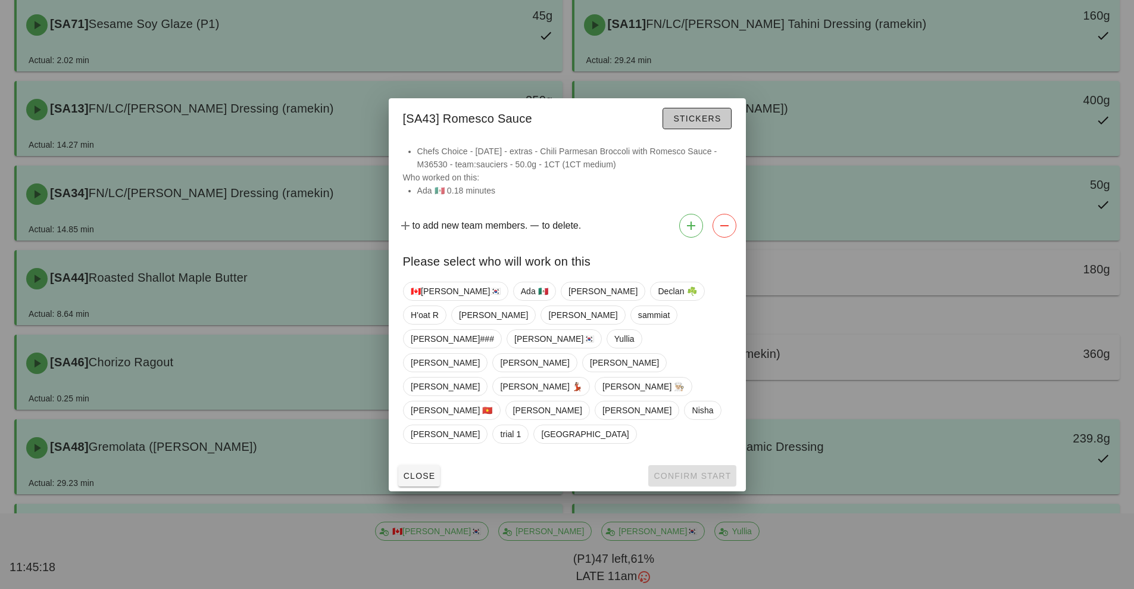
click at [702, 123] on span "Stickers" at bounding box center [697, 119] width 48 height 10
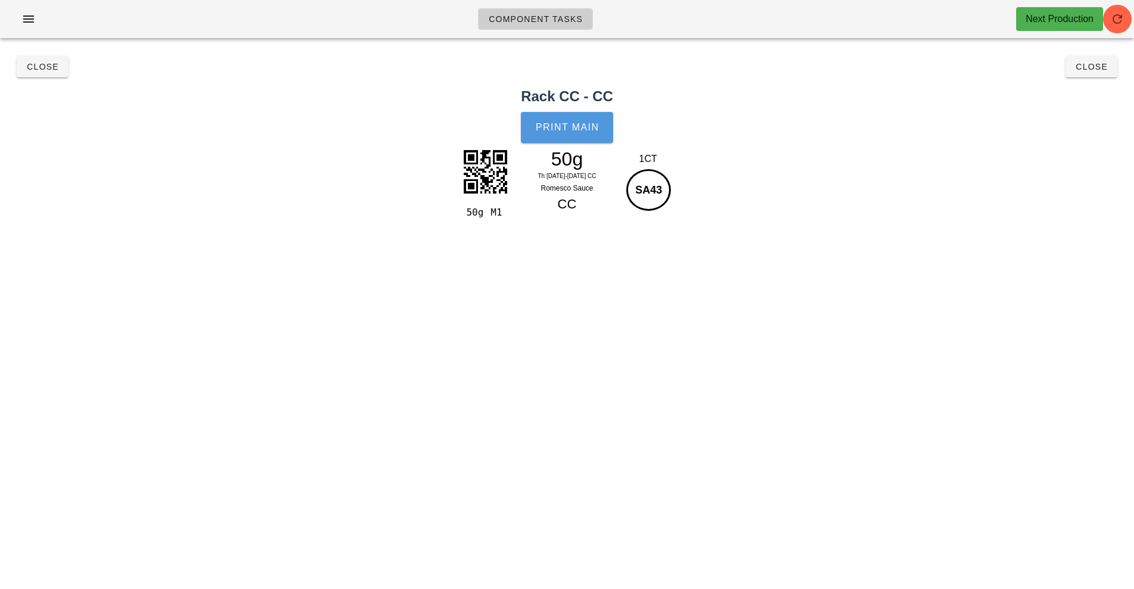
click at [582, 133] on button "Print Main" at bounding box center [567, 127] width 92 height 31
click at [1095, 71] on span "Close" at bounding box center [1091, 67] width 33 height 10
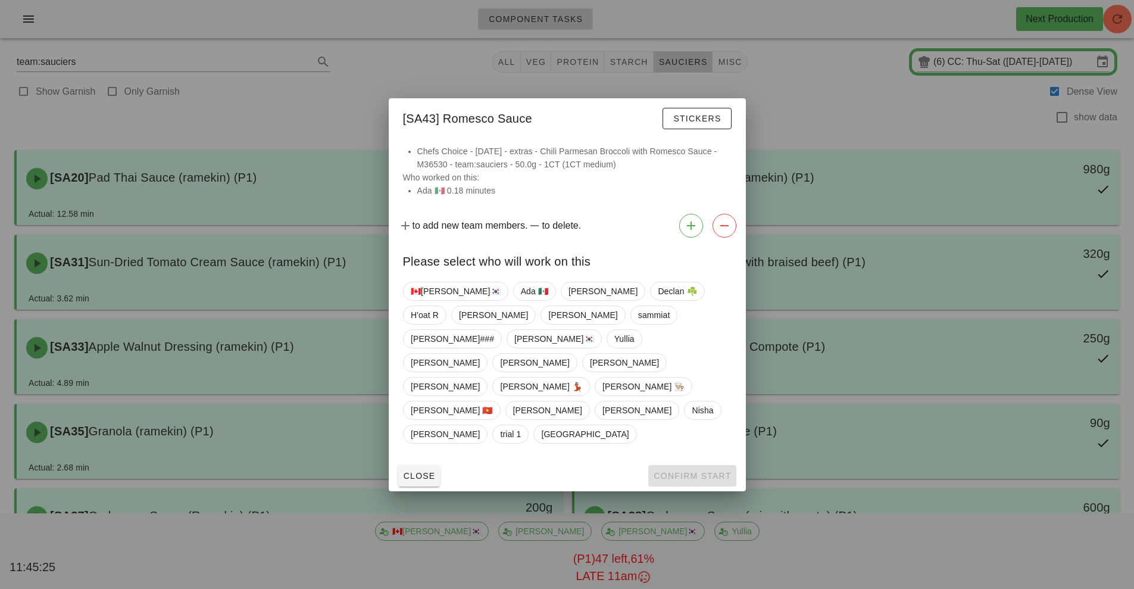
click at [884, 462] on div at bounding box center [567, 294] width 1134 height 589
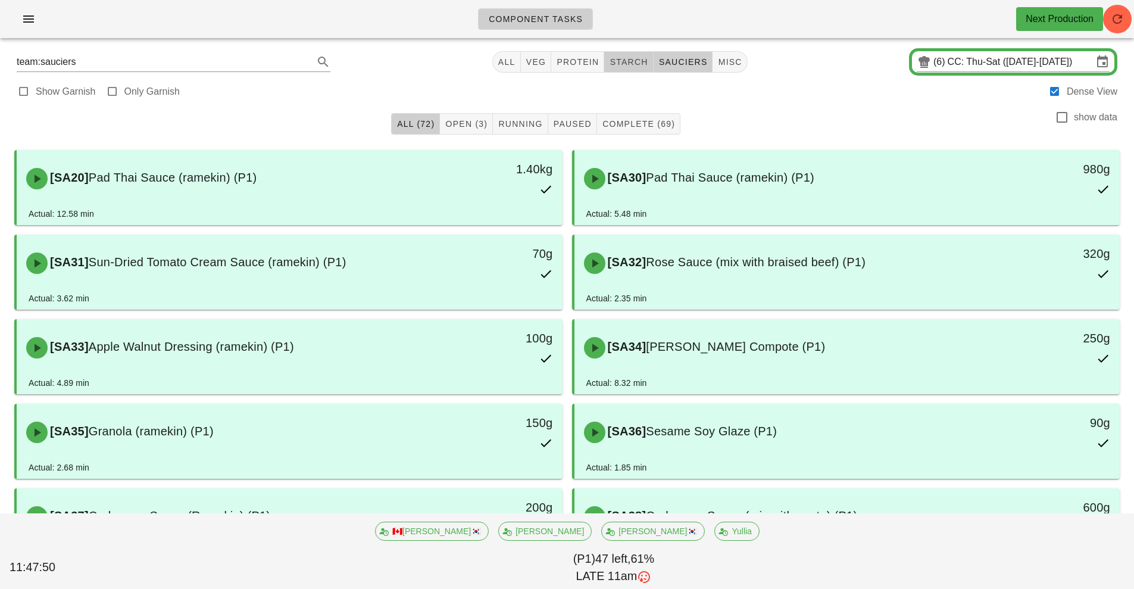
click at [634, 54] on button "starch" at bounding box center [628, 61] width 49 height 21
type input "team:starch"
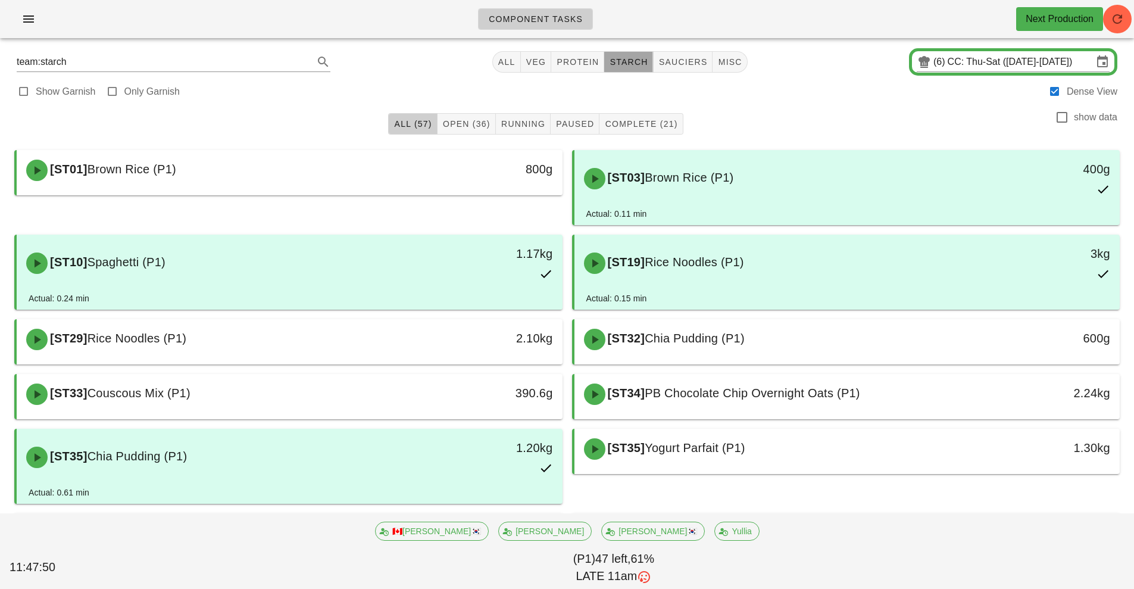
click at [629, 58] on span "starch" at bounding box center [628, 62] width 39 height 10
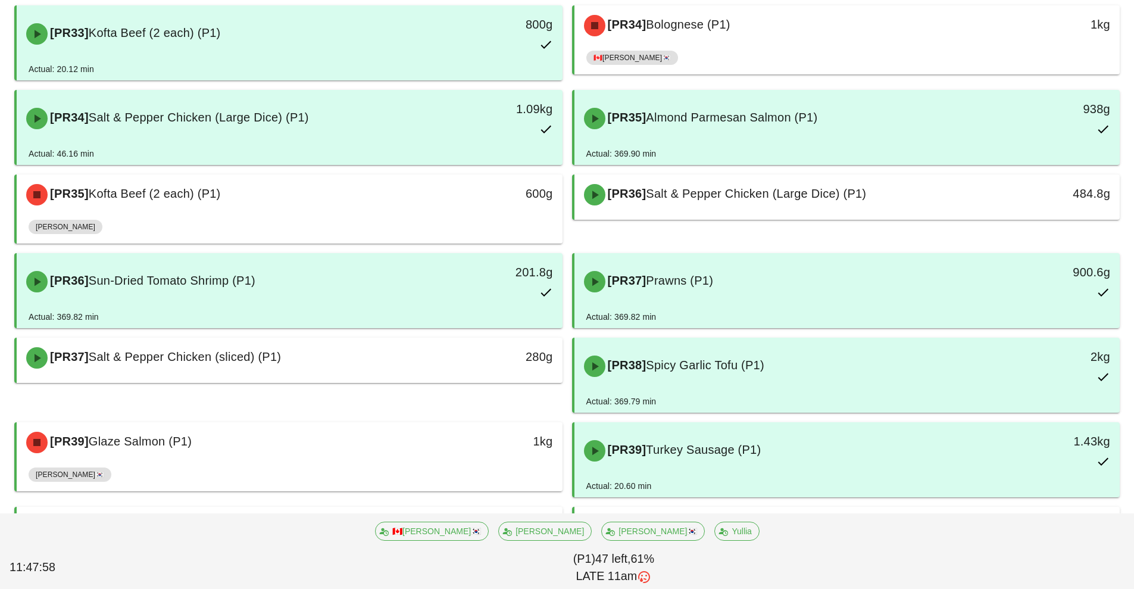
scroll to position [1266, 0]
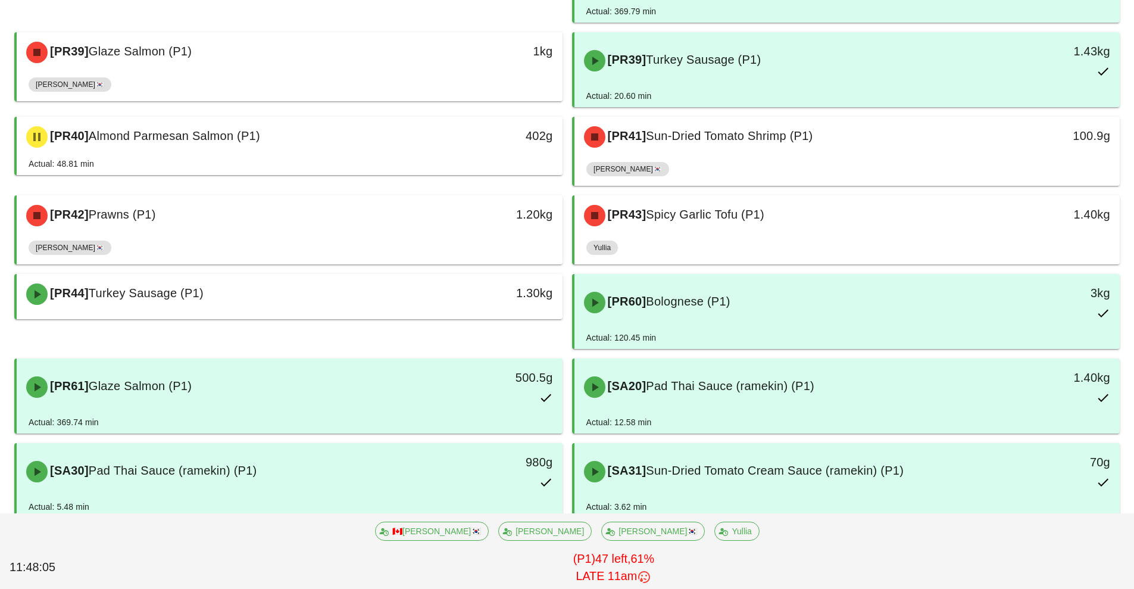
scroll to position [1966, 0]
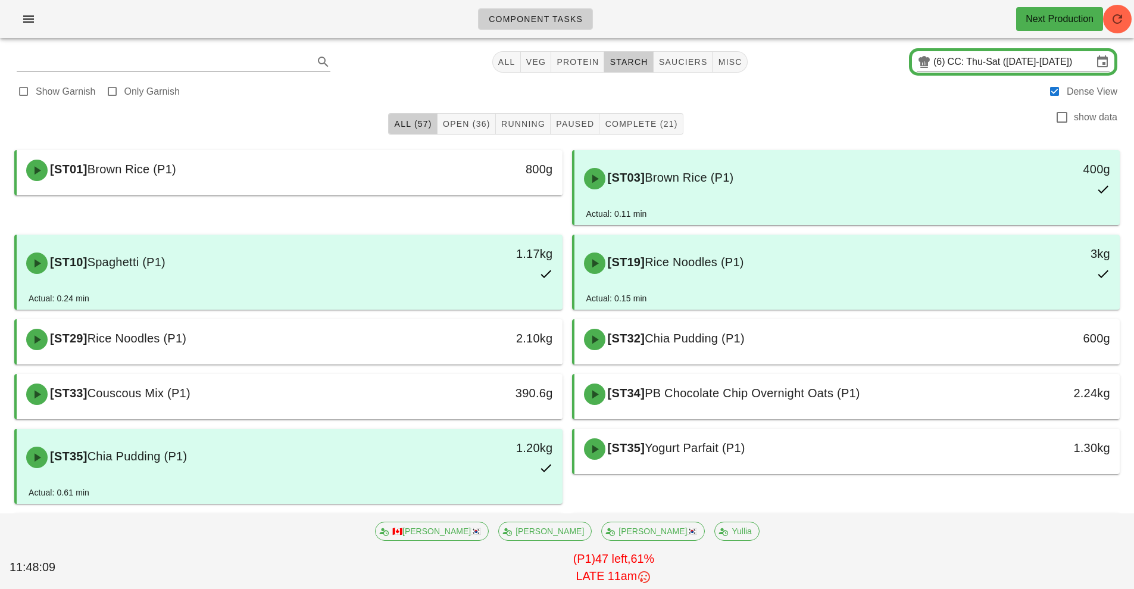
type input "team:starch"
click at [1128, 18] on span "button" at bounding box center [1117, 19] width 29 height 14
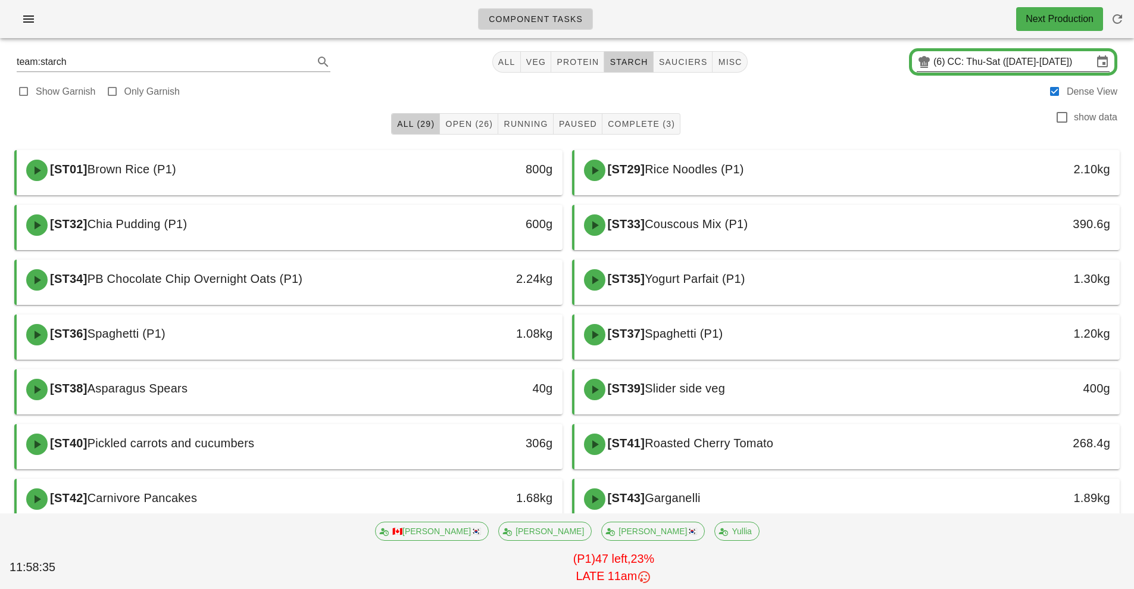
click at [991, 61] on input "CC: Thu-Sat ([DATE]-[DATE])" at bounding box center [1020, 61] width 145 height 19
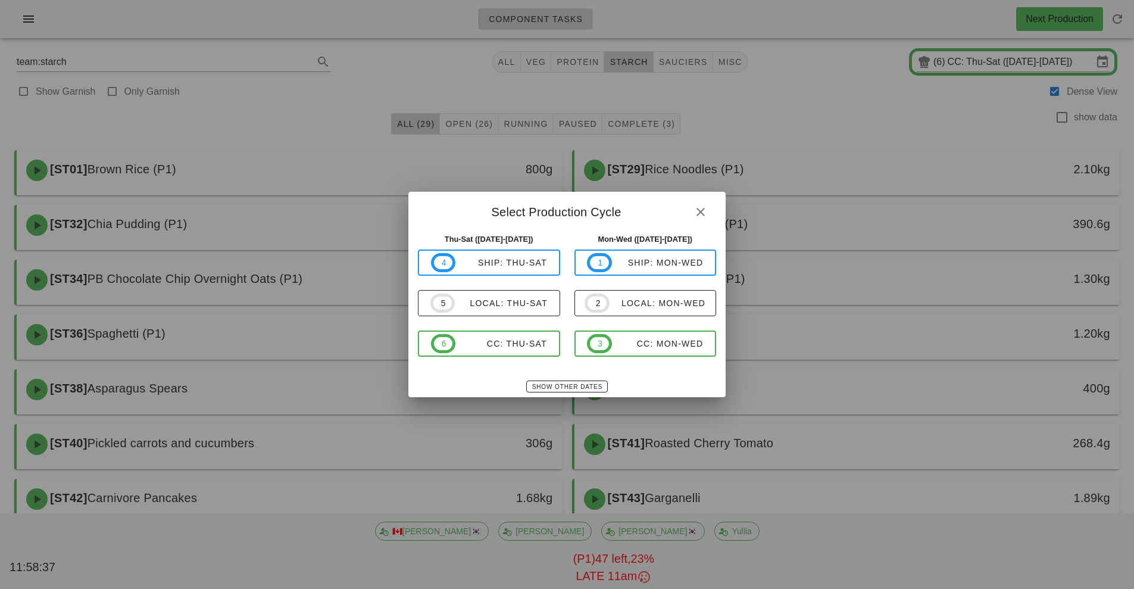
click at [479, 383] on div "Show Other Dates" at bounding box center [567, 386] width 317 height 21
click at [896, 112] on div at bounding box center [567, 294] width 1134 height 589
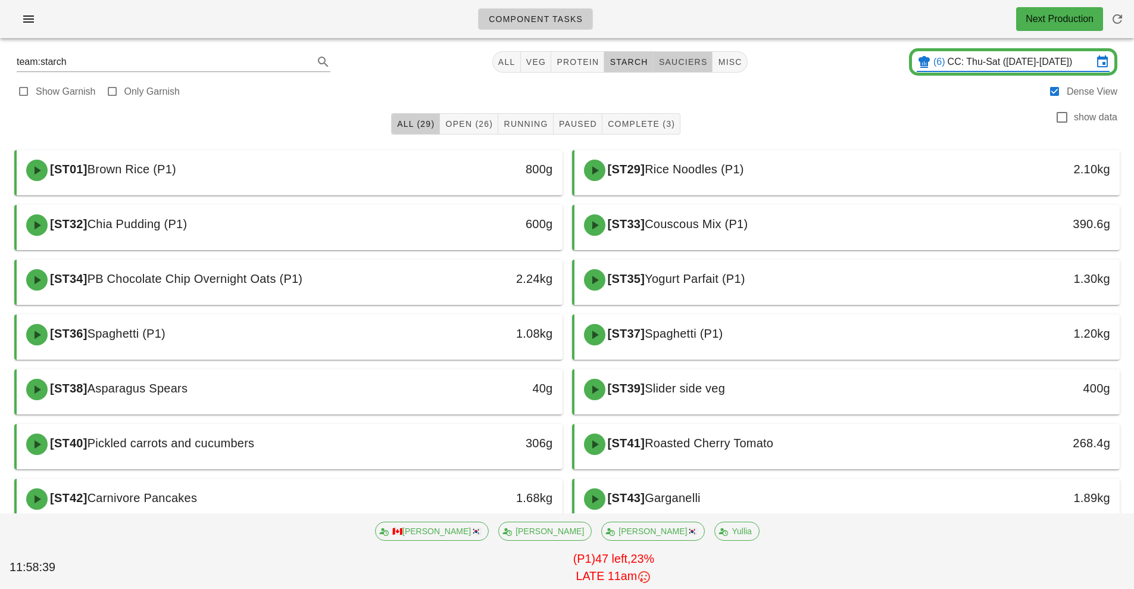
click at [687, 65] on span "sauciers" at bounding box center [683, 62] width 49 height 10
type input "team:sauciers"
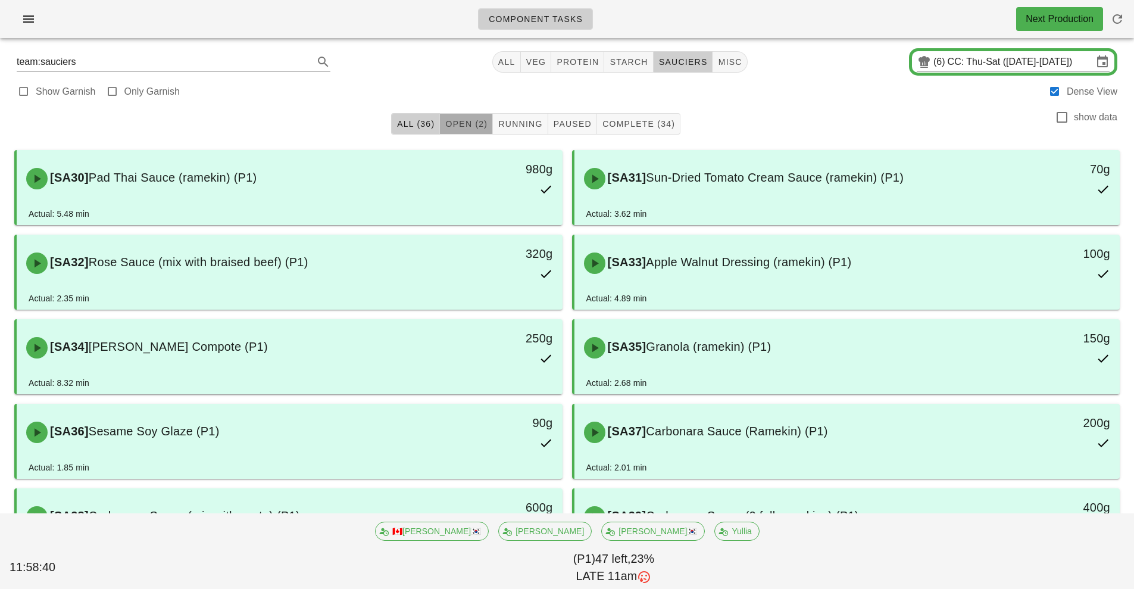
click at [472, 128] on span "Open (2)" at bounding box center [466, 124] width 43 height 10
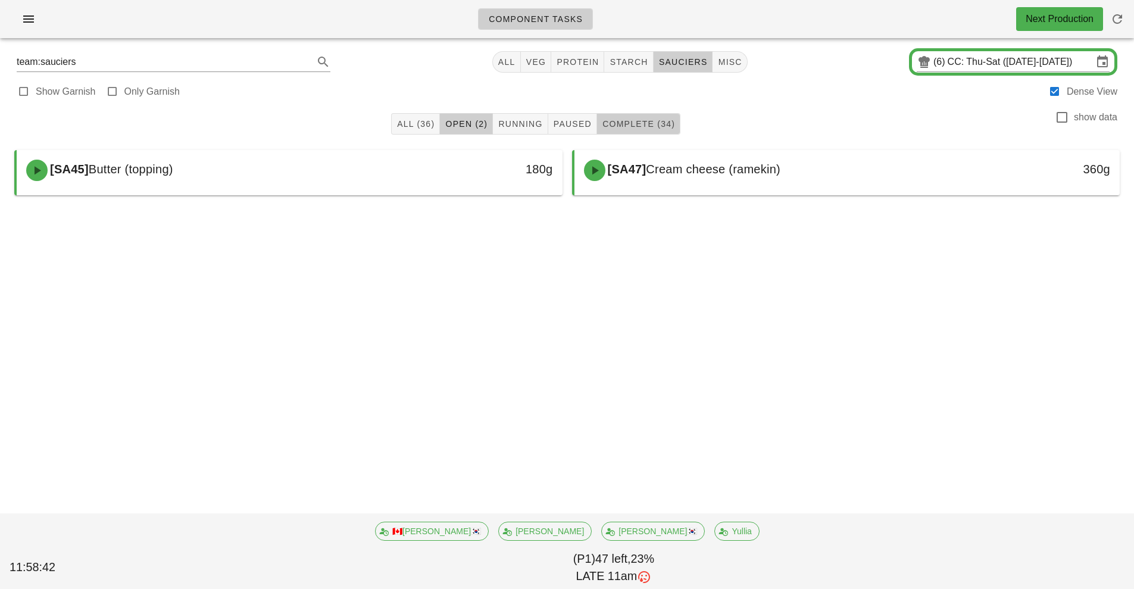
click at [648, 124] on span "Complete (34)" at bounding box center [638, 124] width 73 height 10
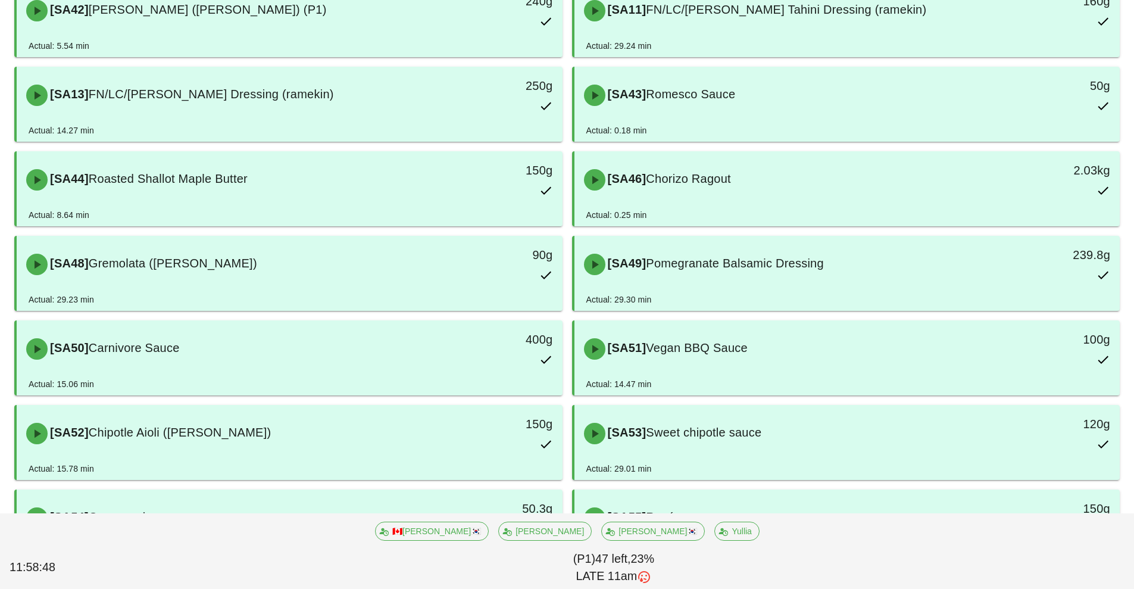
scroll to position [678, 0]
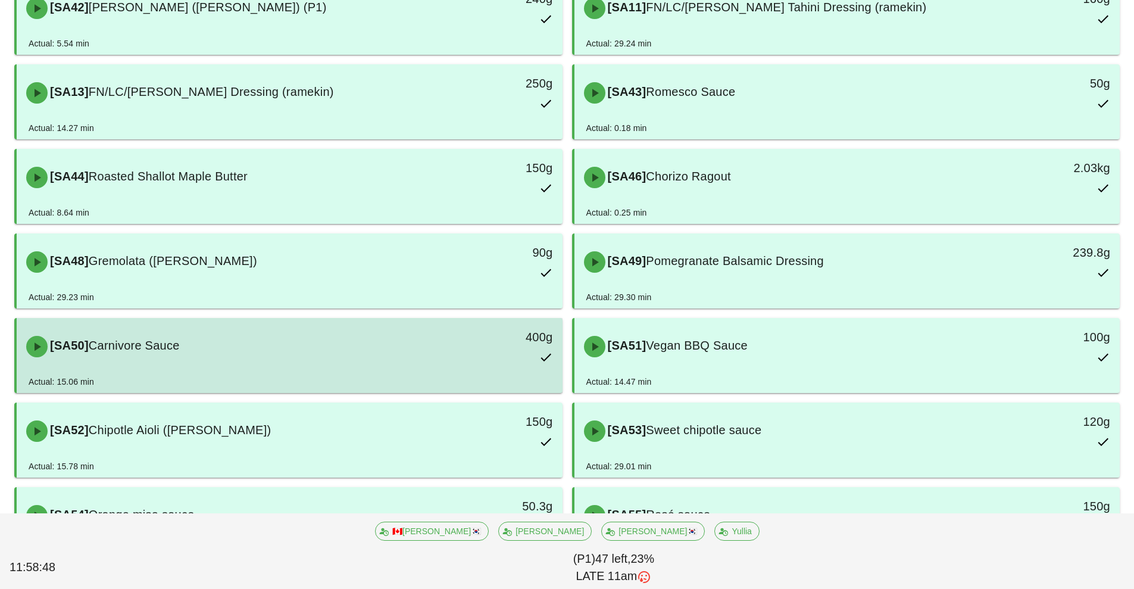
click at [410, 378] on div "Actual: 15.06 min" at bounding box center [290, 384] width 522 height 18
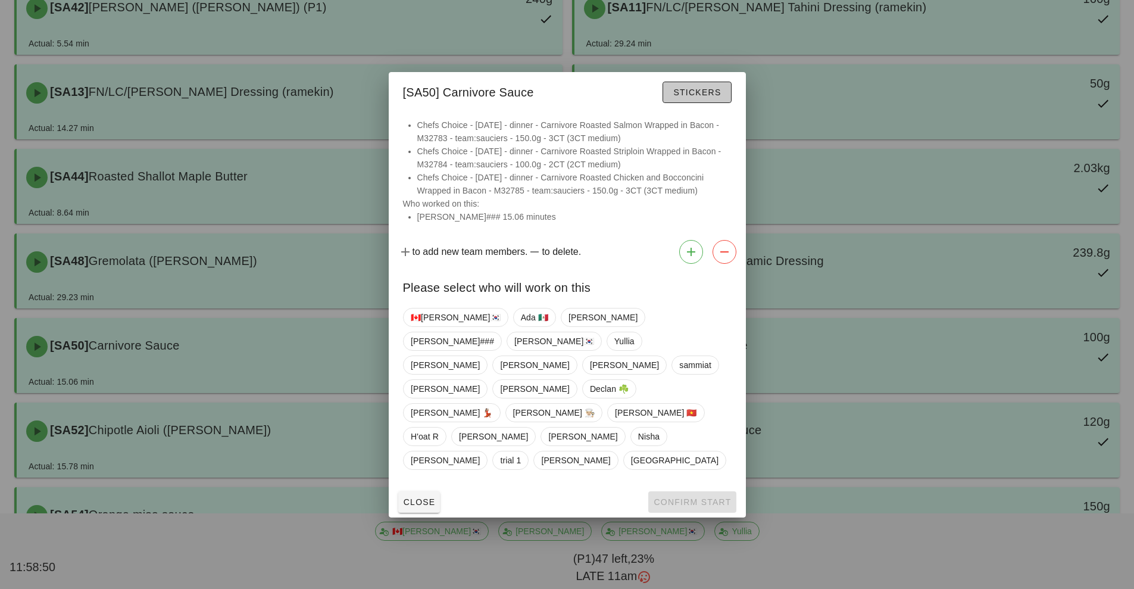
click at [698, 97] on span "Stickers" at bounding box center [697, 93] width 48 height 10
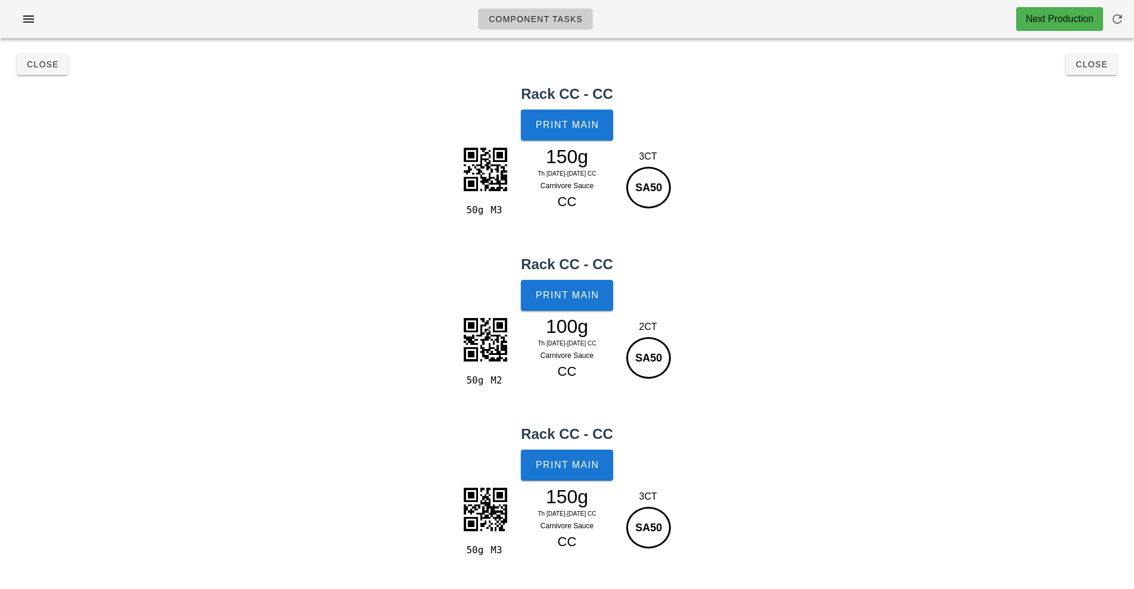
scroll to position [2, 0]
click at [569, 139] on button "Print Main" at bounding box center [567, 125] width 92 height 31
click at [46, 67] on span "Close" at bounding box center [42, 65] width 33 height 10
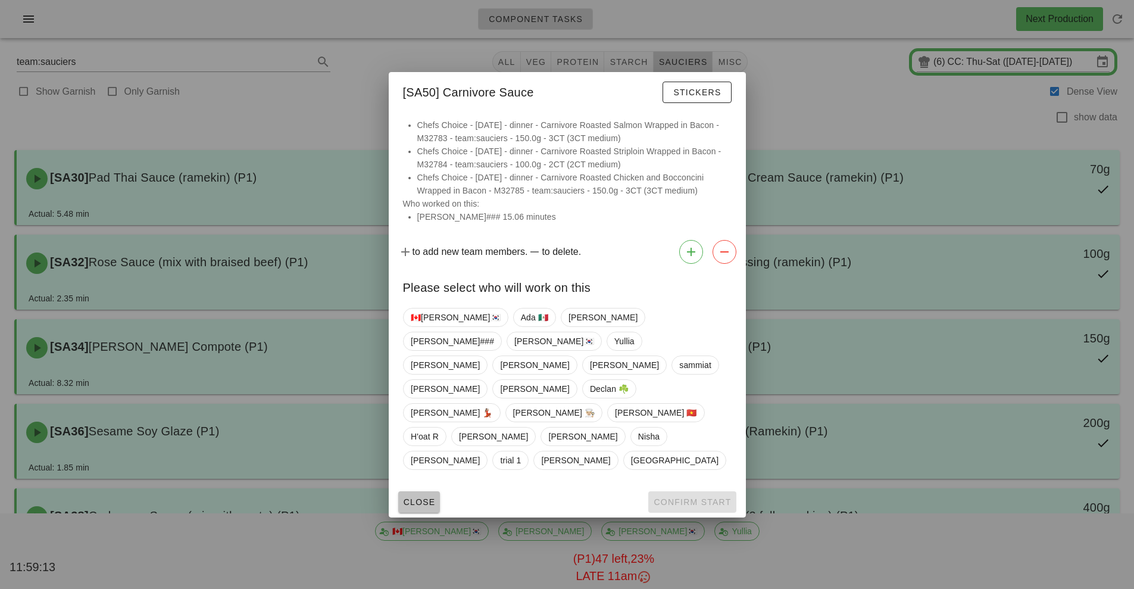
click at [422, 497] on span "Close" at bounding box center [419, 502] width 33 height 10
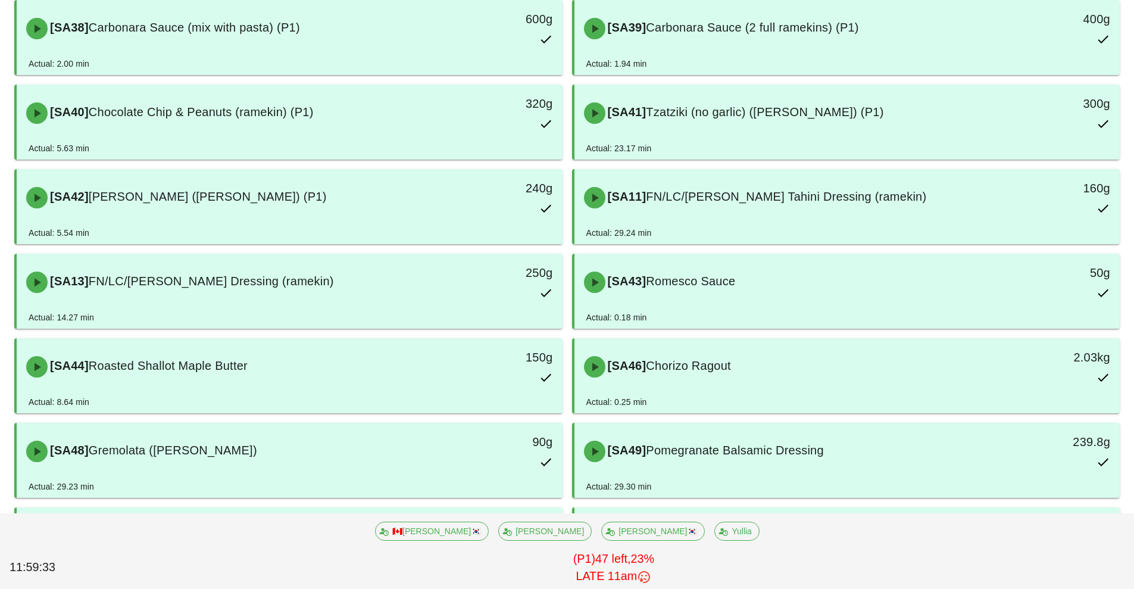
scroll to position [765, 0]
